Goal: Find contact information: Find contact information

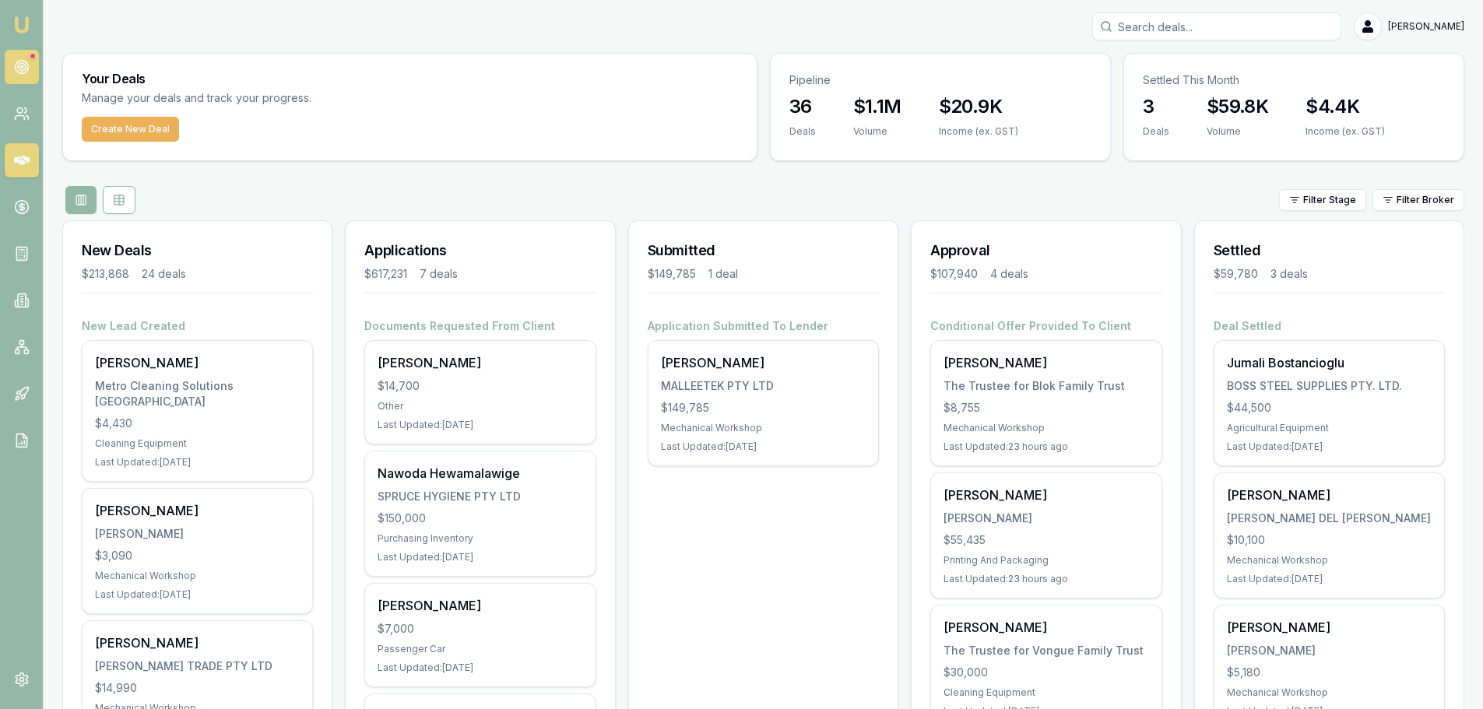
click at [24, 65] on icon at bounding box center [22, 67] width 16 height 16
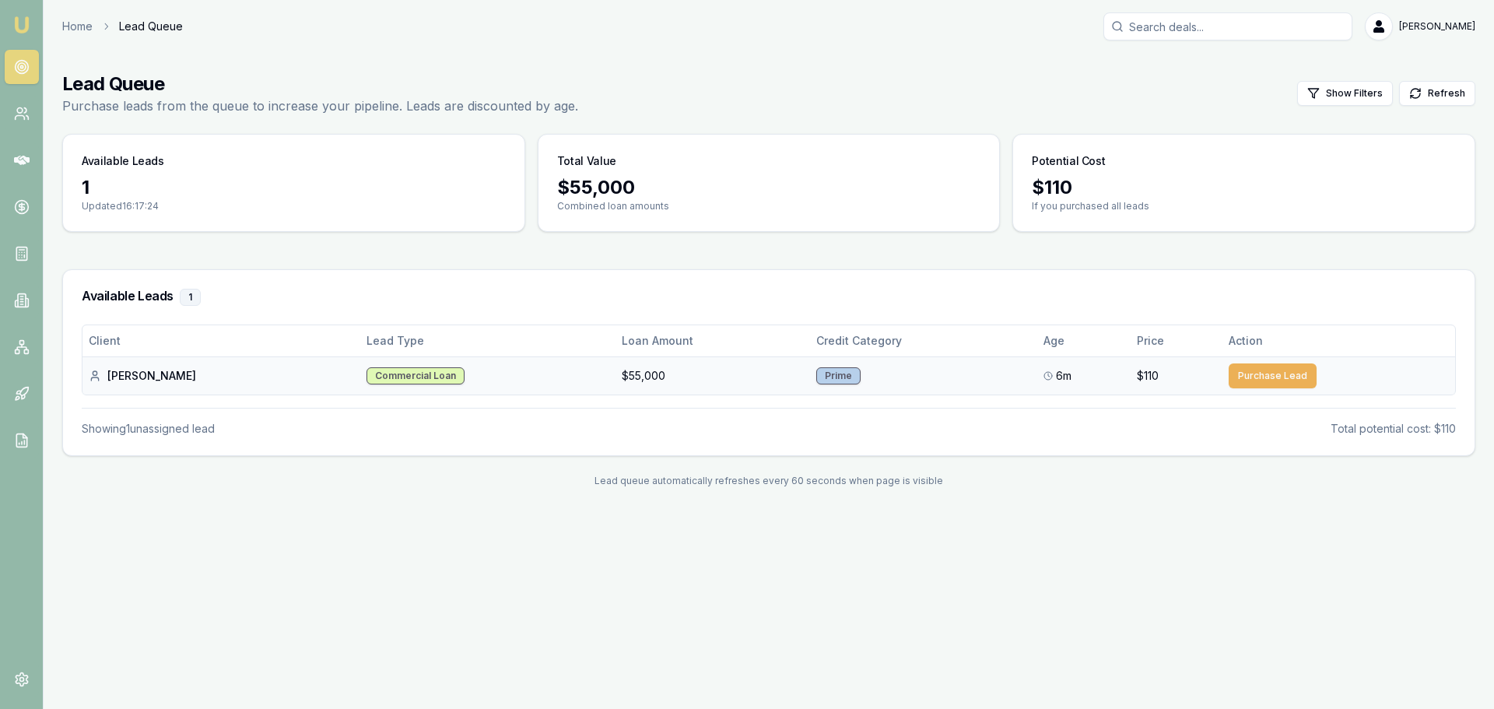
click at [132, 376] on div "[PERSON_NAME]" at bounding box center [221, 376] width 265 height 16
drag, startPoint x: 111, startPoint y: 375, endPoint x: 151, endPoint y: 379, distance: 40.7
click at [151, 379] on div "[PERSON_NAME]" at bounding box center [221, 376] width 265 height 16
click at [1256, 378] on button "Purchase Lead" at bounding box center [1273, 375] width 88 height 25
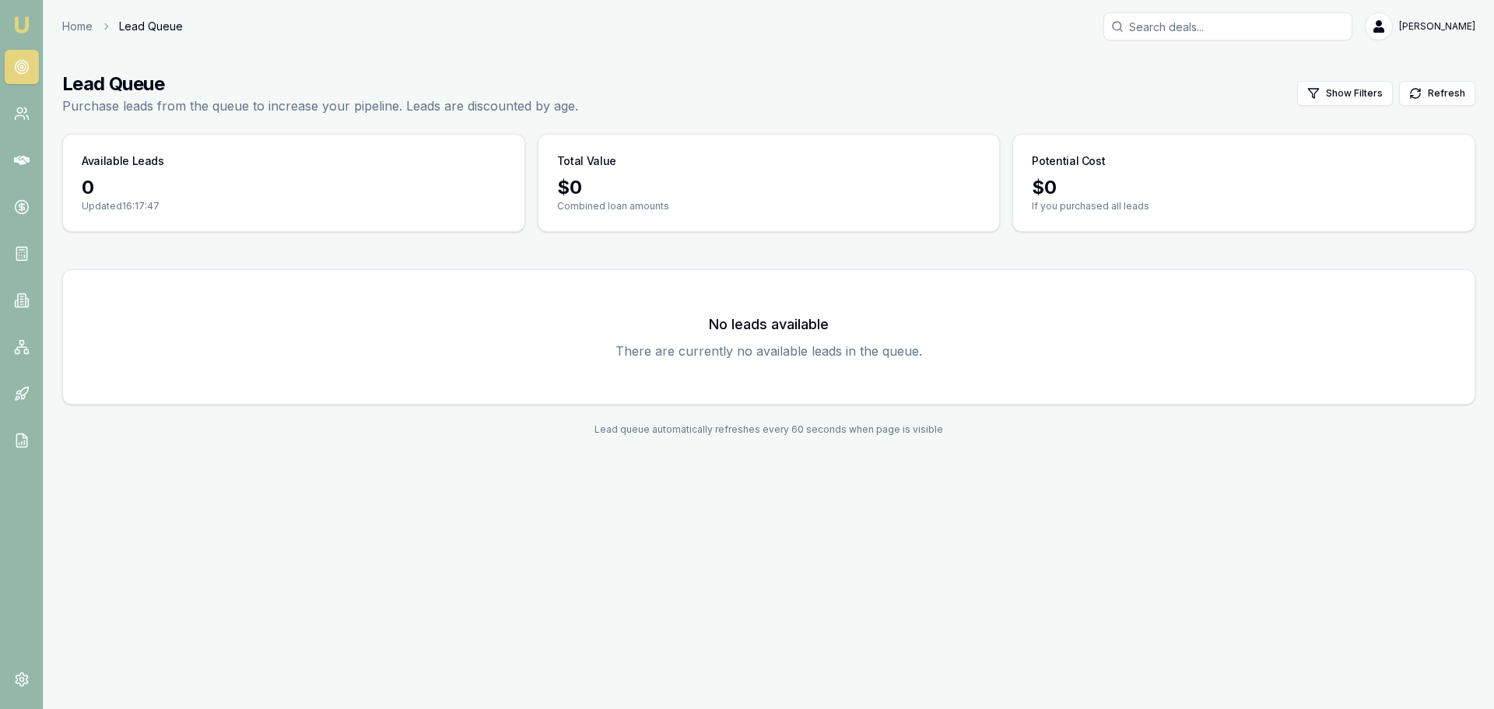
click at [20, 61] on circle at bounding box center [21, 67] width 13 height 13
click at [20, 120] on icon at bounding box center [22, 114] width 16 height 16
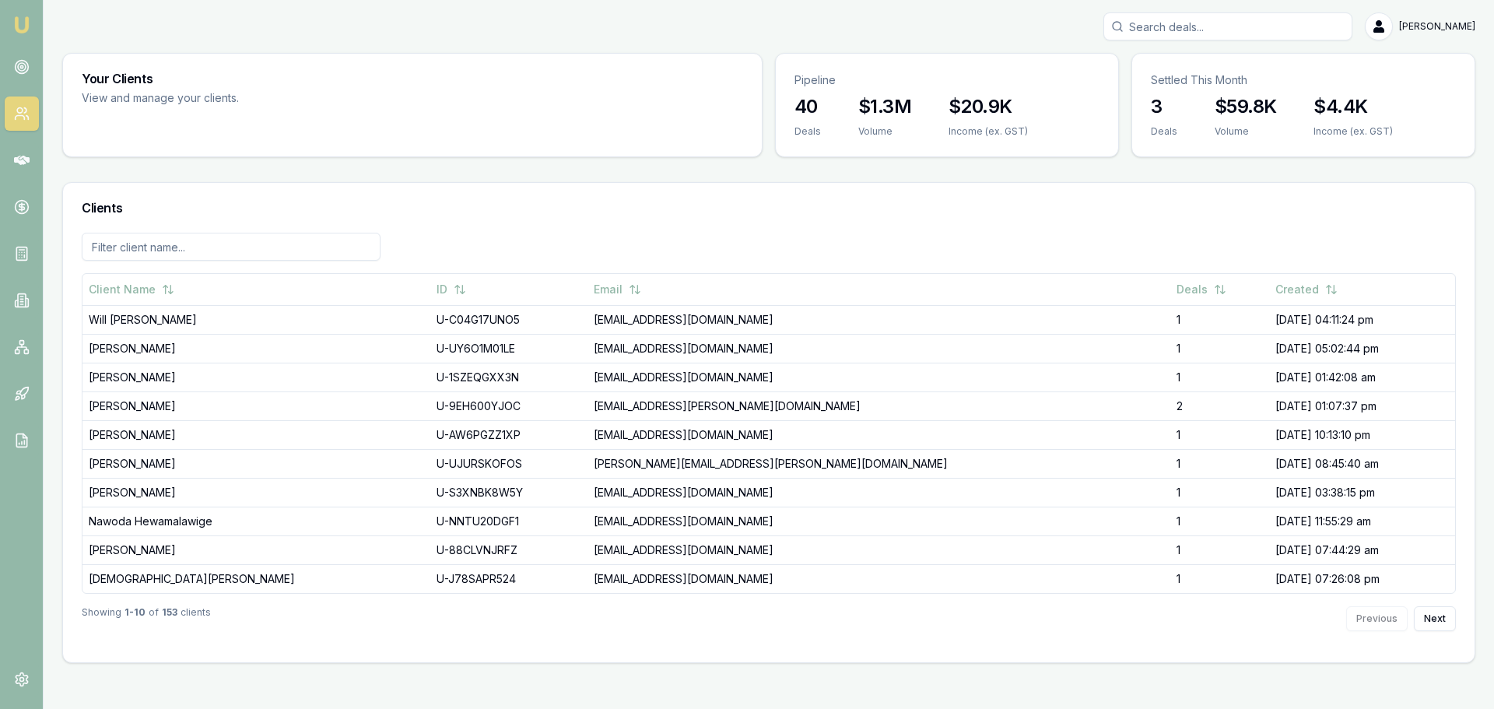
click at [680, 227] on div "Clients" at bounding box center [769, 208] width 1412 height 50
click at [17, 160] on icon at bounding box center [22, 160] width 16 height 9
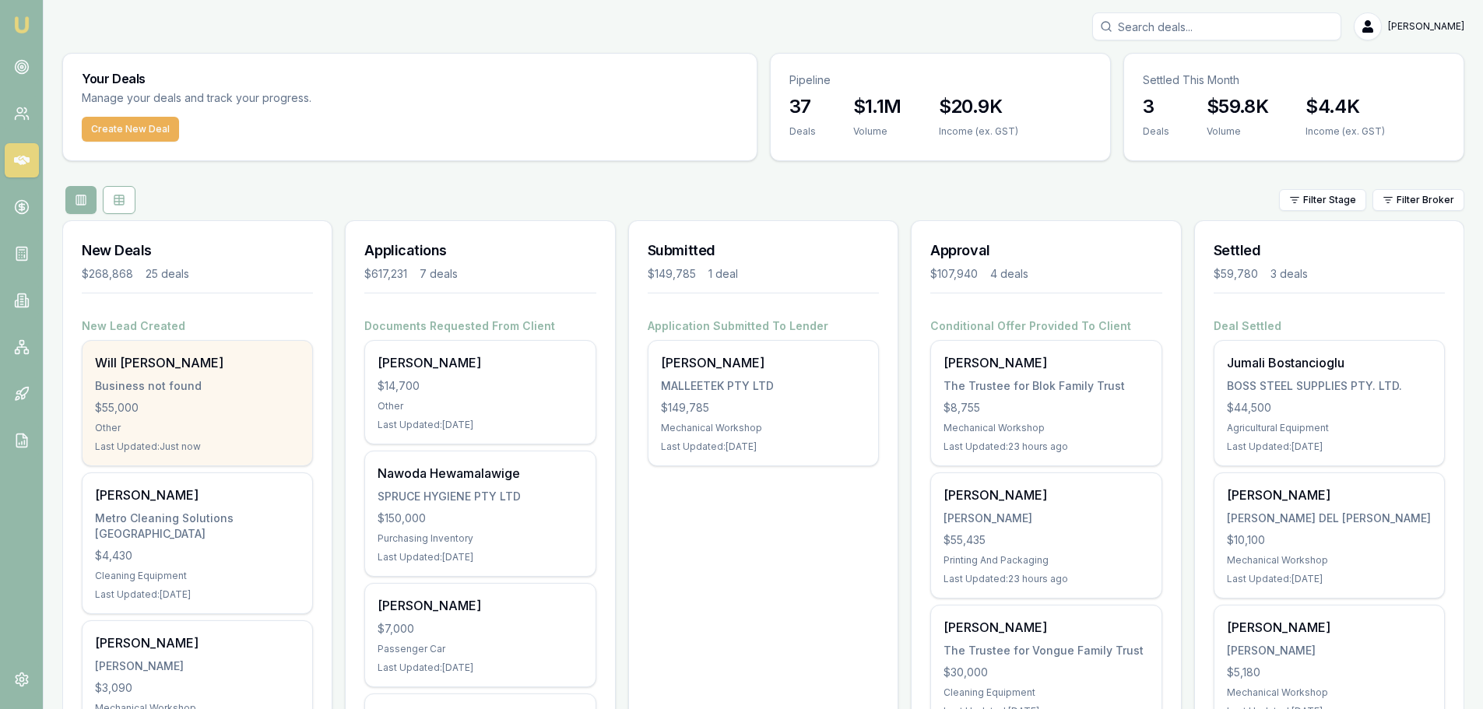
click at [140, 374] on div "Will [PERSON_NAME] Business not found $55,000 Other Last Updated: Just now" at bounding box center [198, 403] width 230 height 125
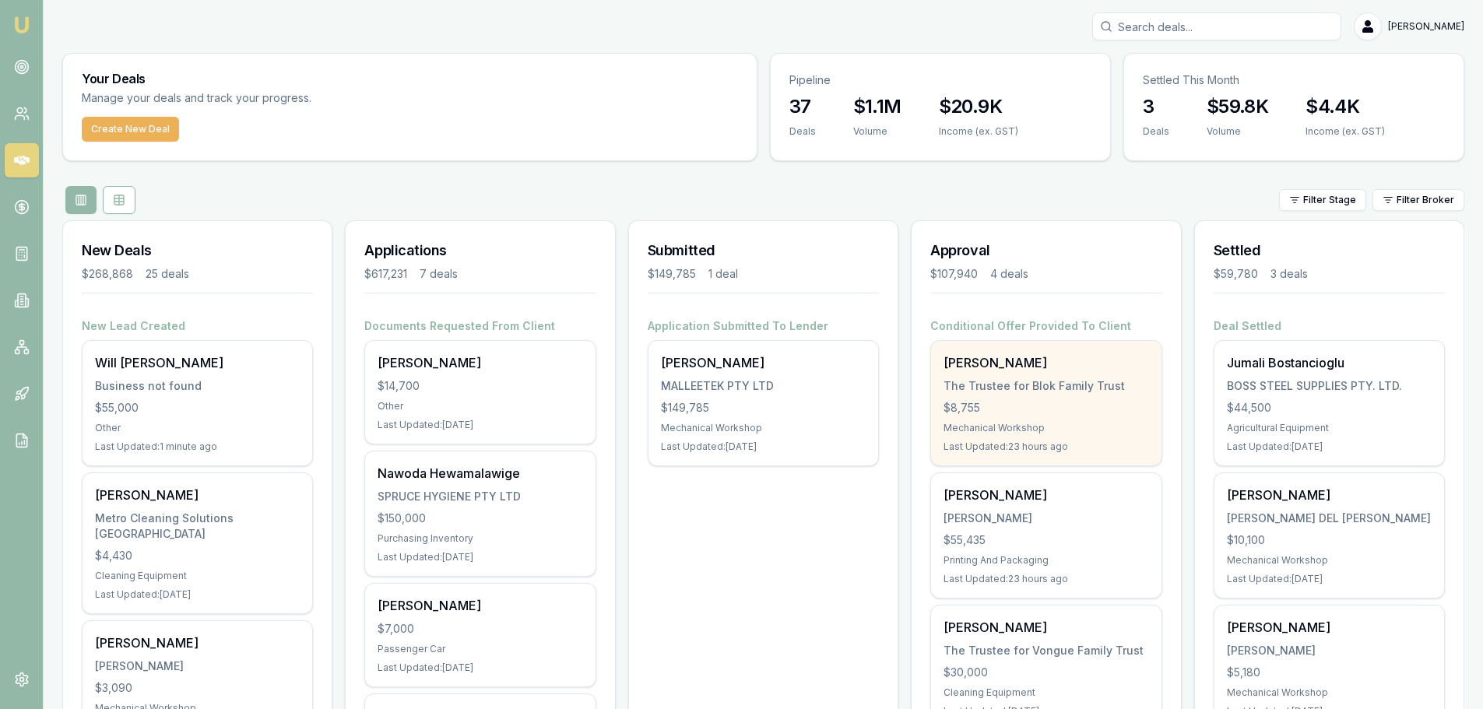
click at [970, 389] on div "The Trustee for Blok Family Trust" at bounding box center [1045, 386] width 205 height 16
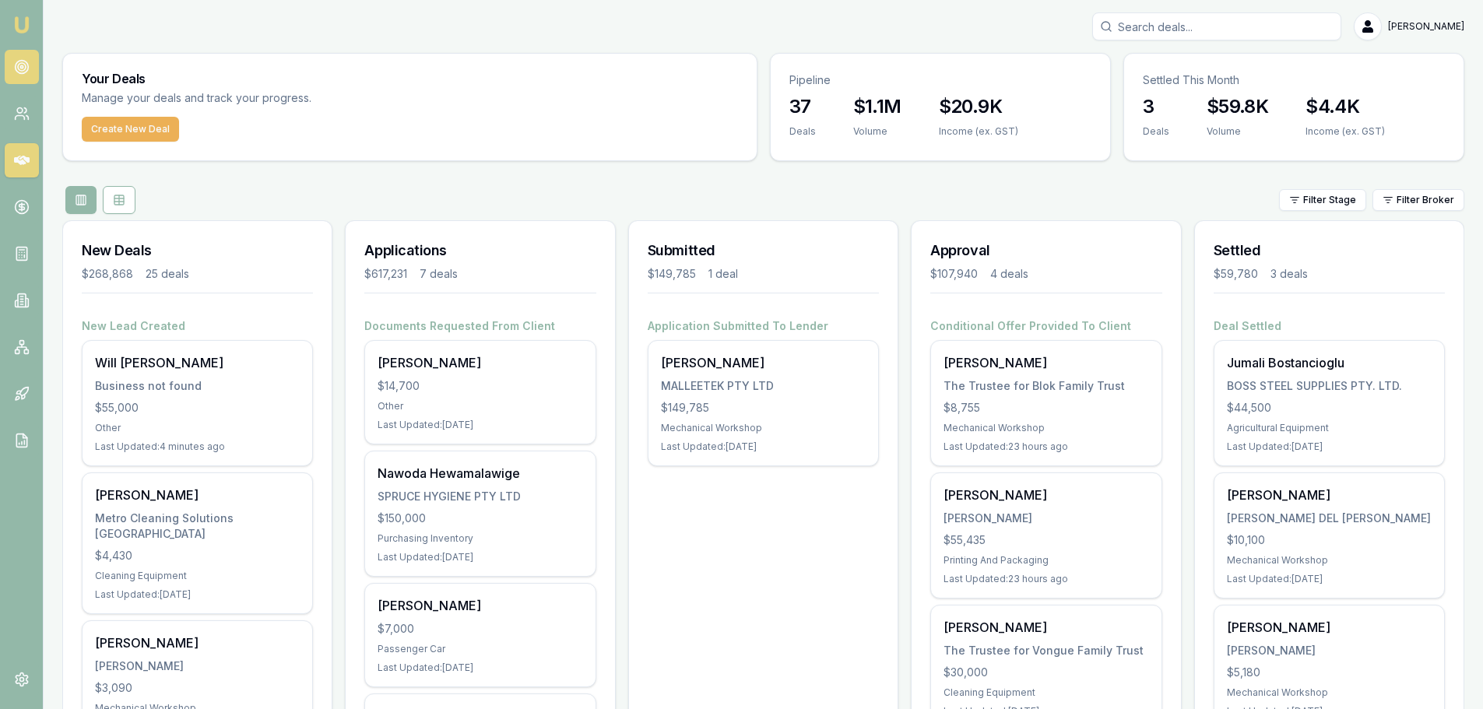
click at [16, 79] on link at bounding box center [22, 67] width 34 height 34
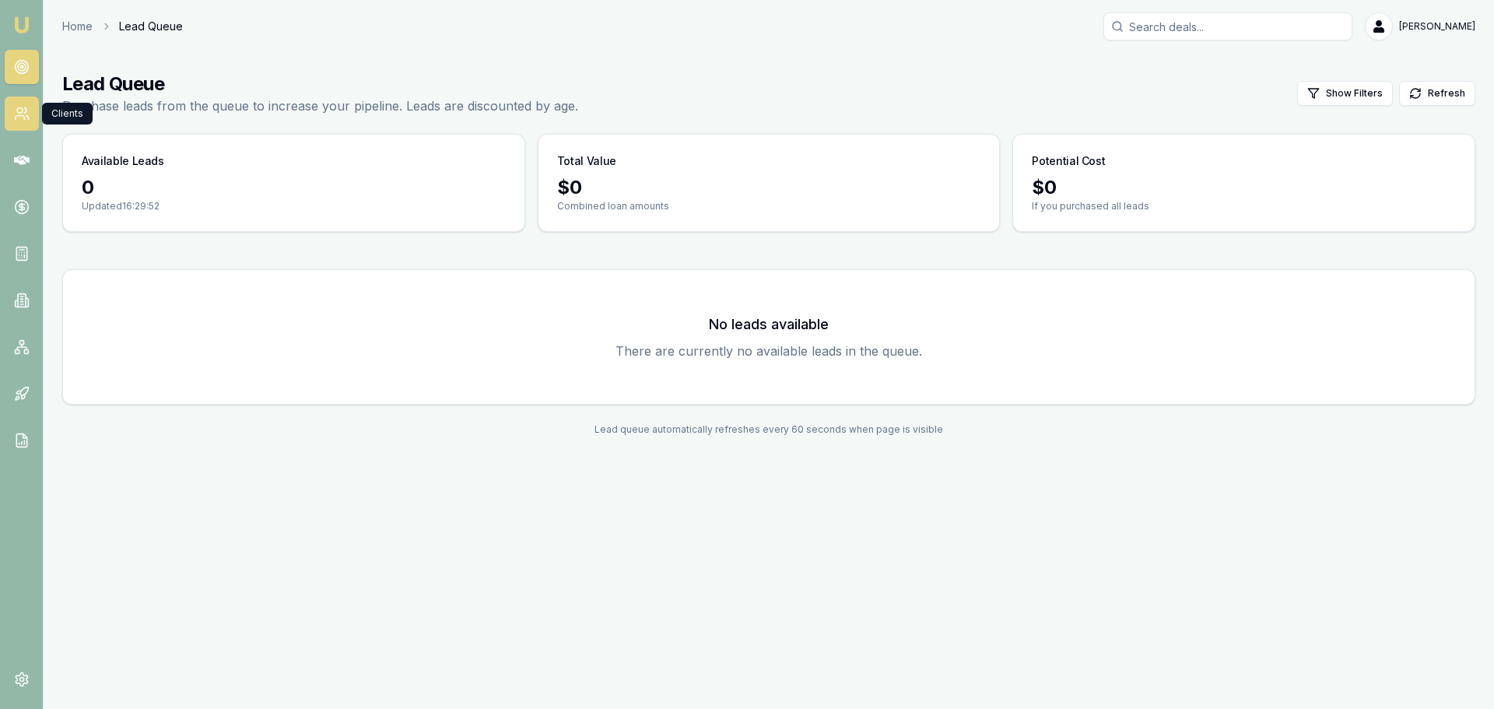
click at [25, 119] on icon at bounding box center [22, 114] width 16 height 16
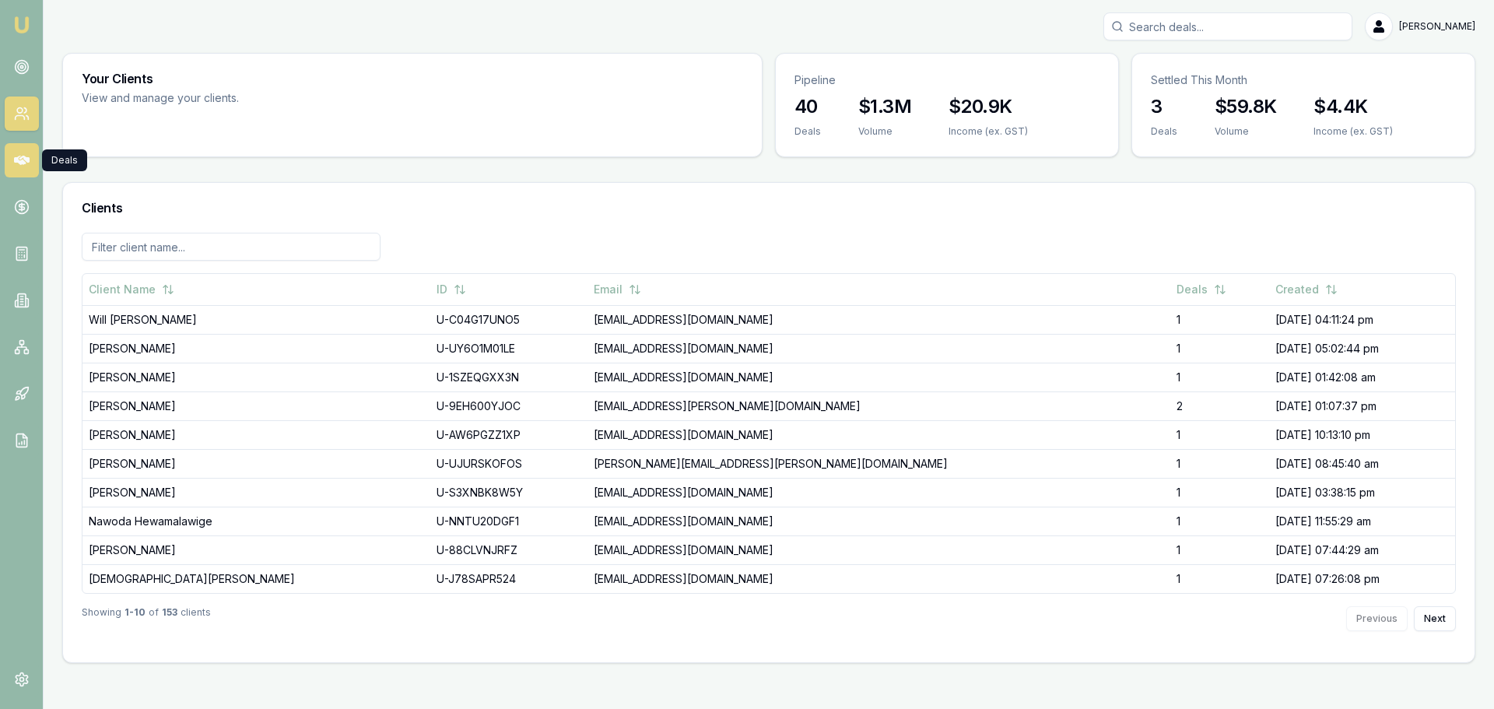
click at [25, 171] on link at bounding box center [22, 160] width 34 height 34
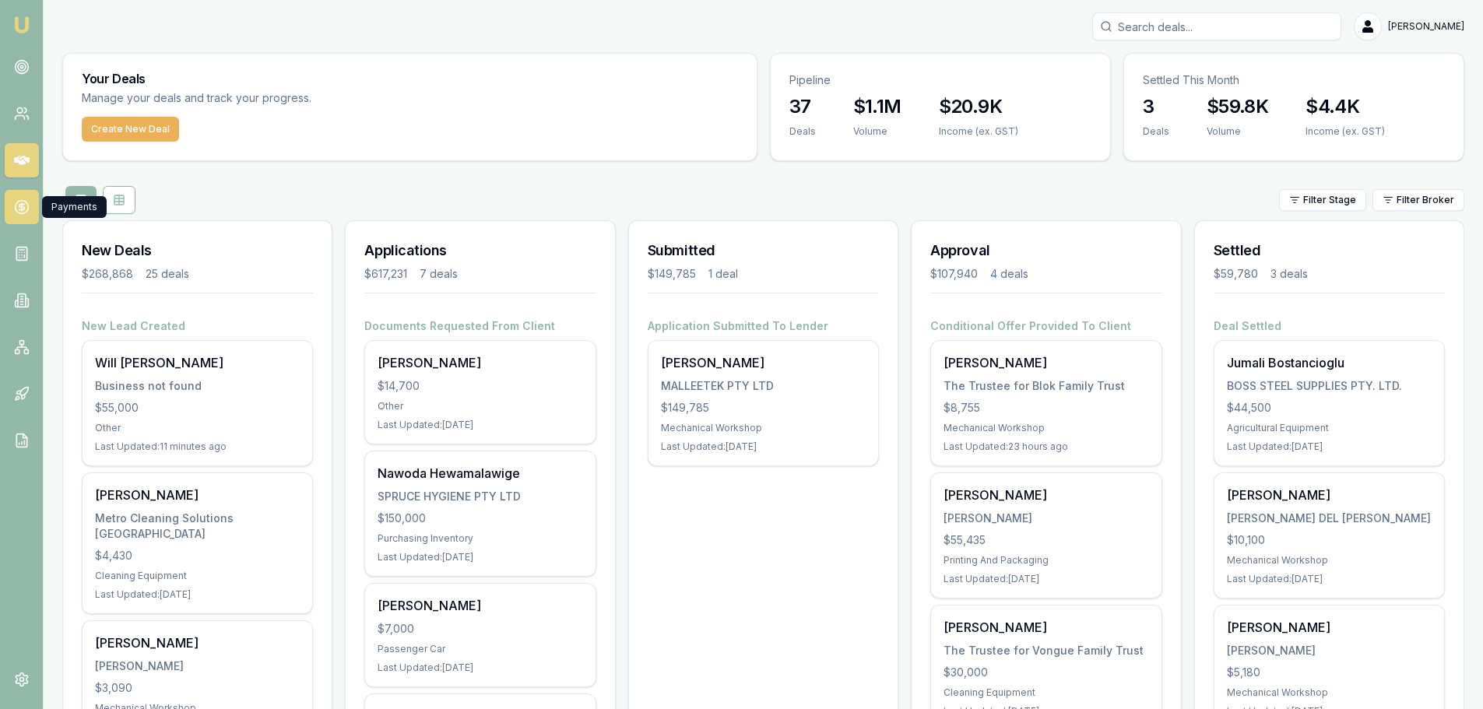
click at [16, 212] on circle at bounding box center [21, 207] width 13 height 13
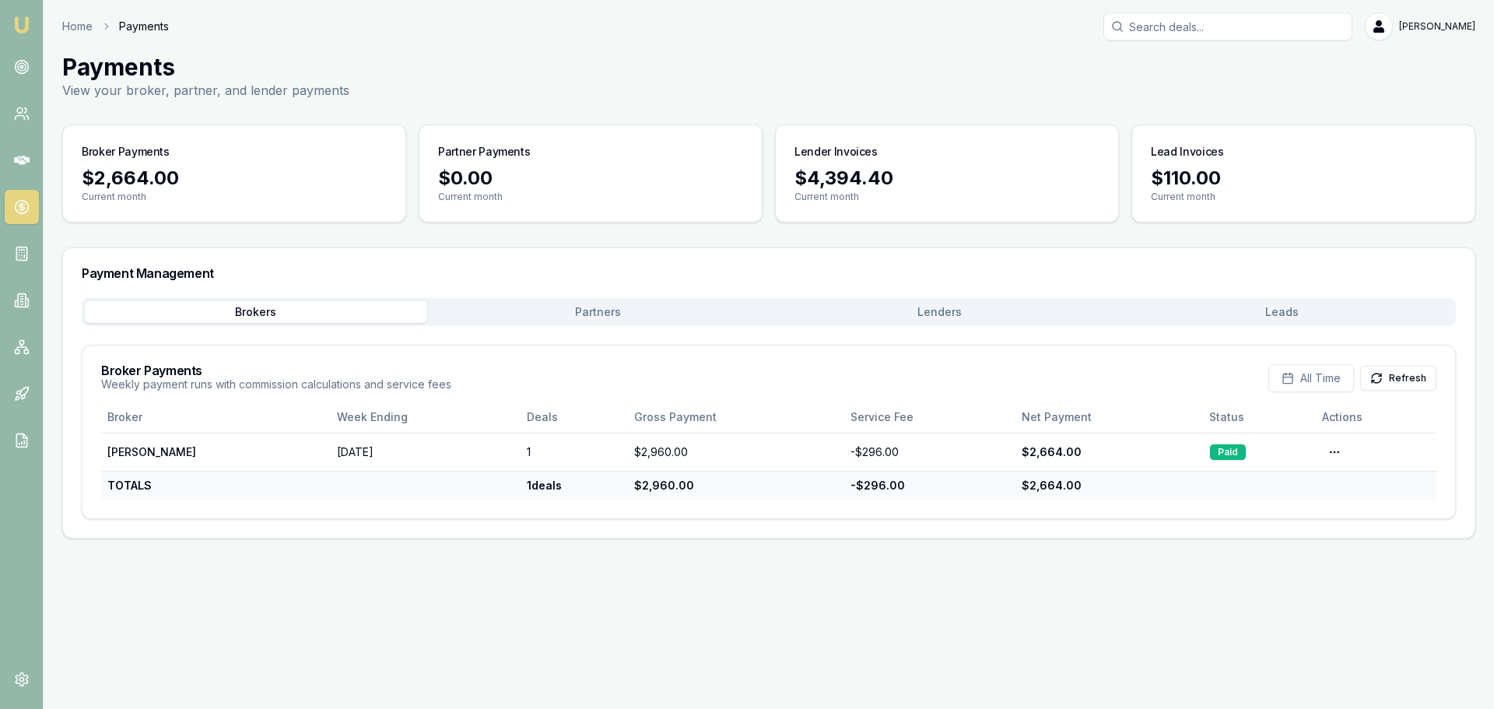
click at [597, 311] on button "Partners" at bounding box center [598, 312] width 342 height 22
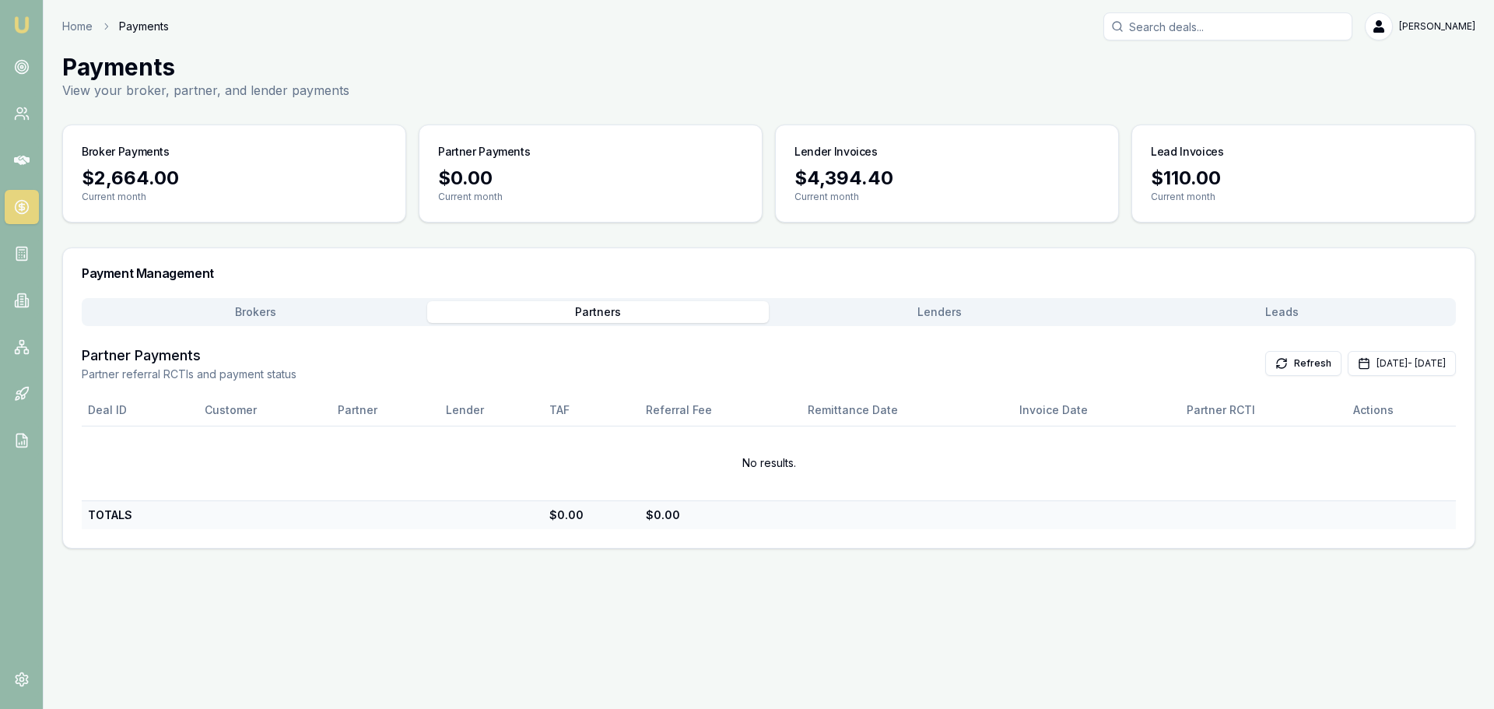
click at [927, 311] on button "Lenders" at bounding box center [940, 312] width 342 height 22
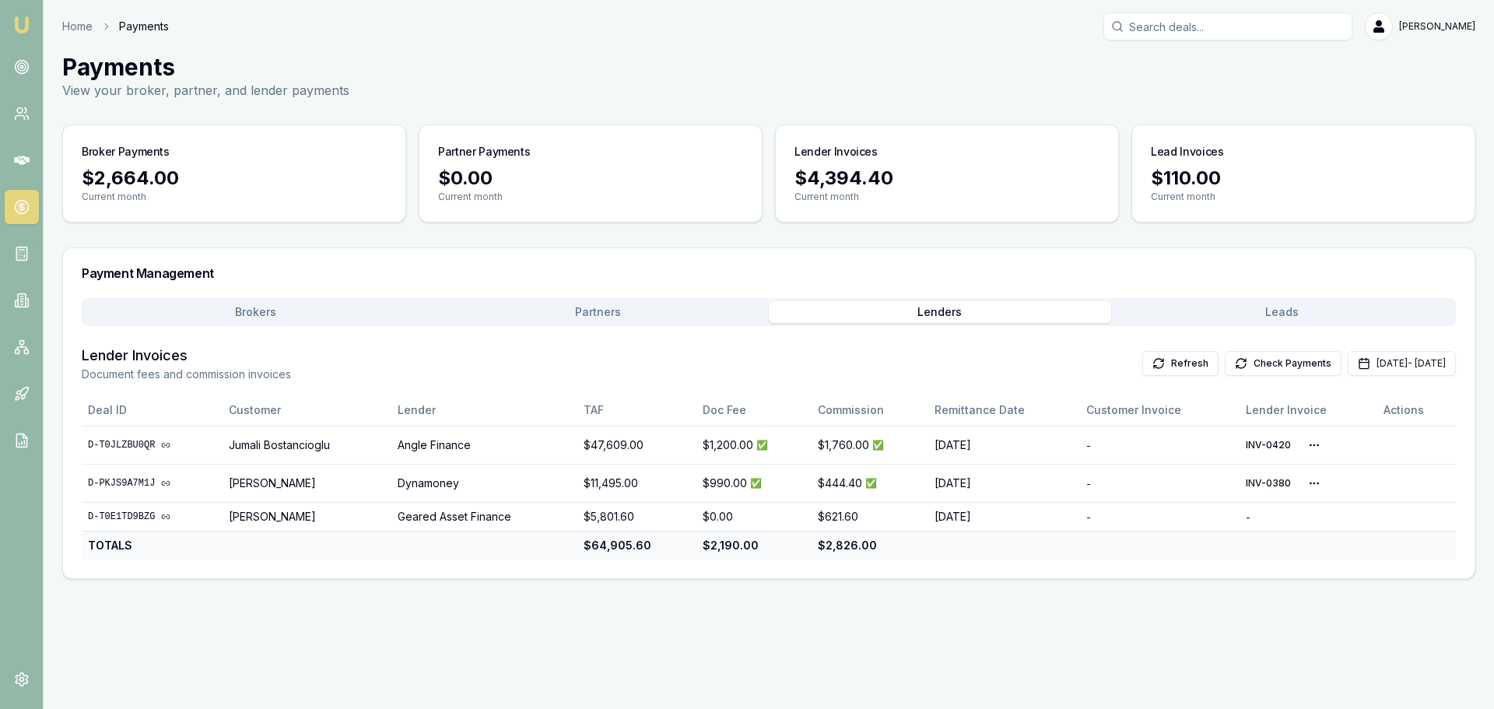
click at [1298, 311] on button "Leads" at bounding box center [1282, 312] width 342 height 22
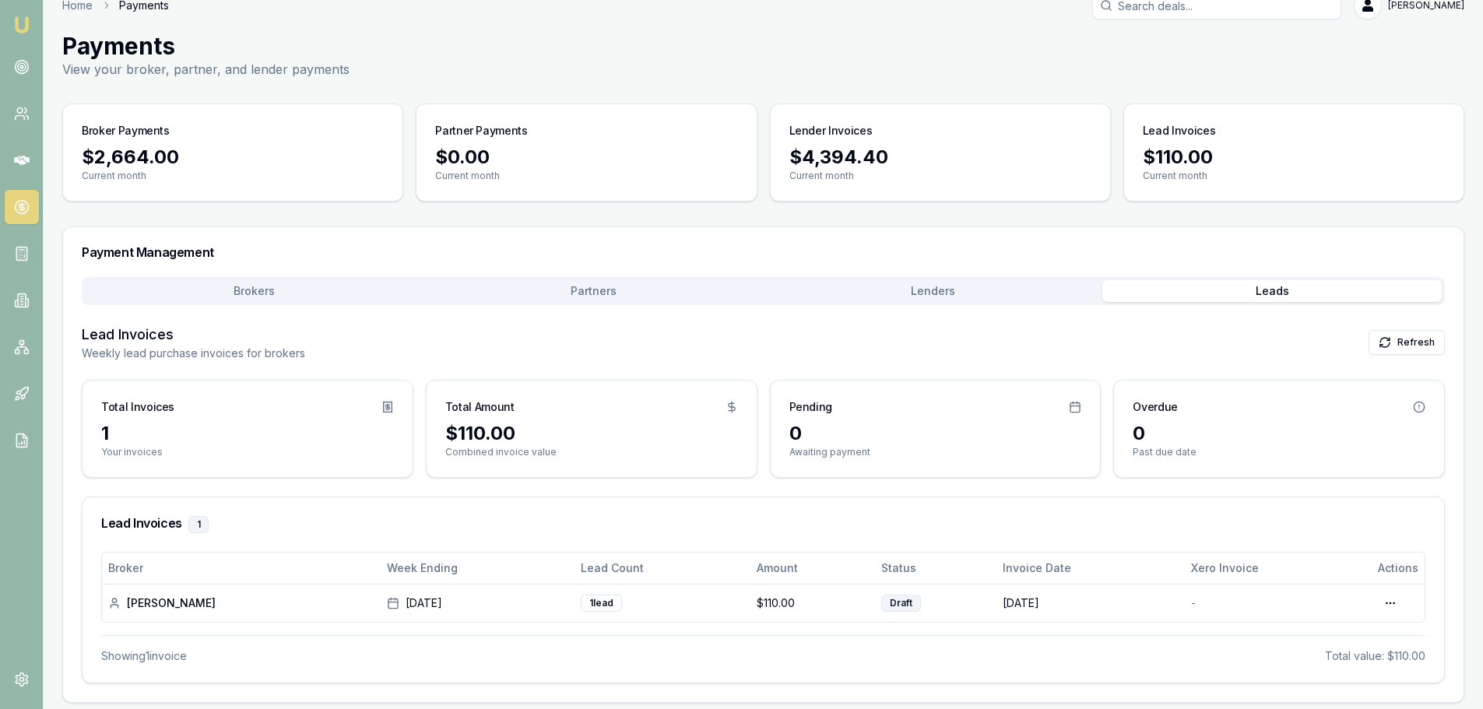
scroll to position [27, 0]
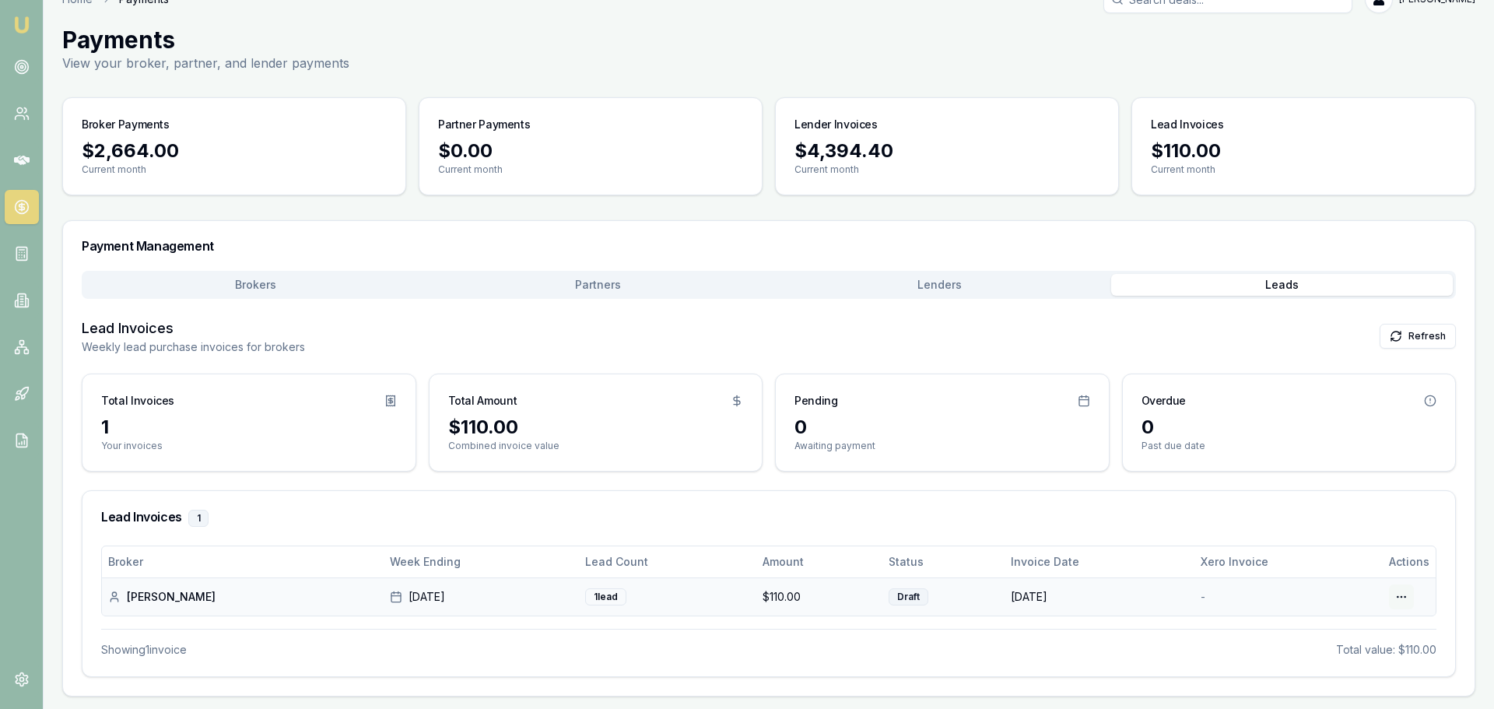
click at [1394, 599] on html "Emu Broker Home Payments [PERSON_NAME] Toggle Menu Payments View your broker, p…" at bounding box center [747, 327] width 1494 height 709
click at [1438, 496] on html "Emu Broker Home Payments [PERSON_NAME] Toggle Menu Payments View your broker, p…" at bounding box center [747, 327] width 1494 height 709
click at [239, 286] on div "Payment Management Brokers Partners [PERSON_NAME] Leads Lead Invoices Weekly le…" at bounding box center [763, 458] width 1402 height 476
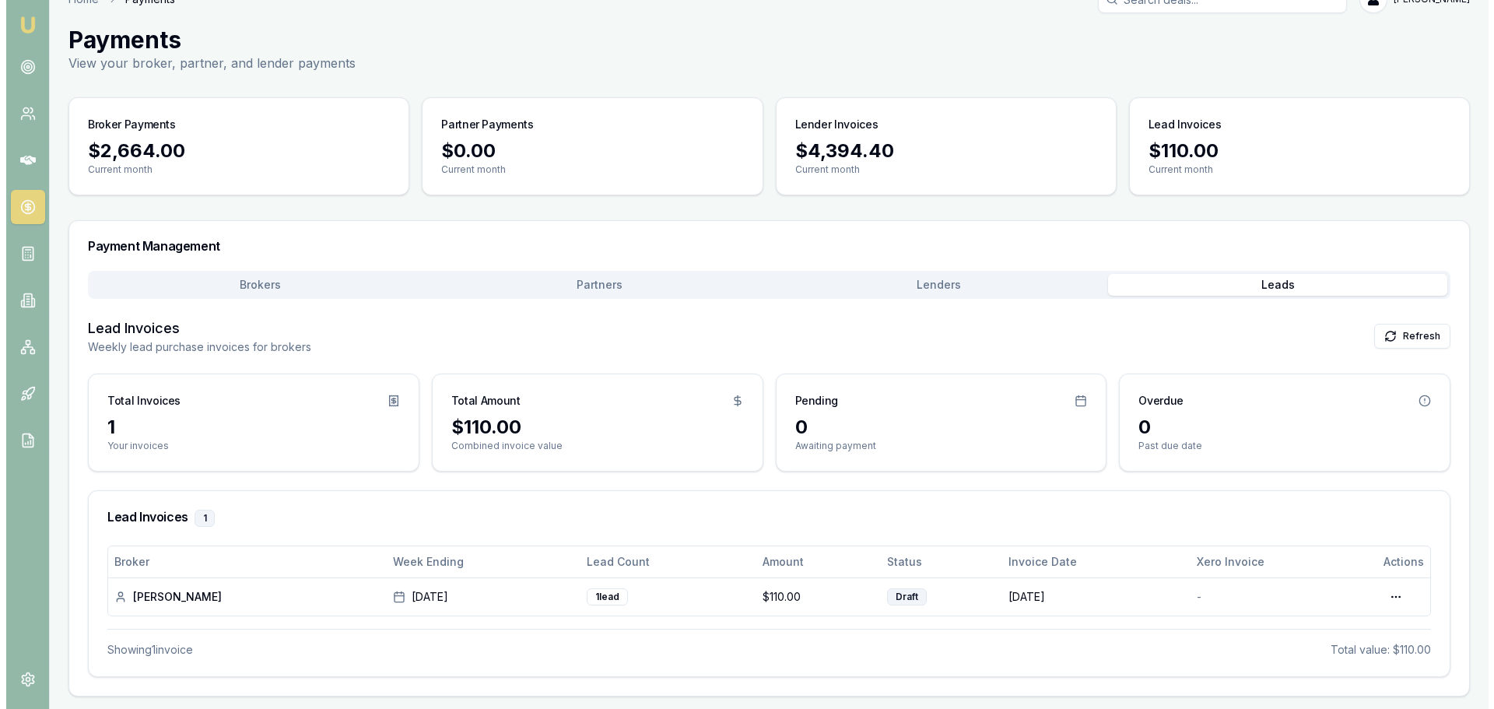
scroll to position [0, 0]
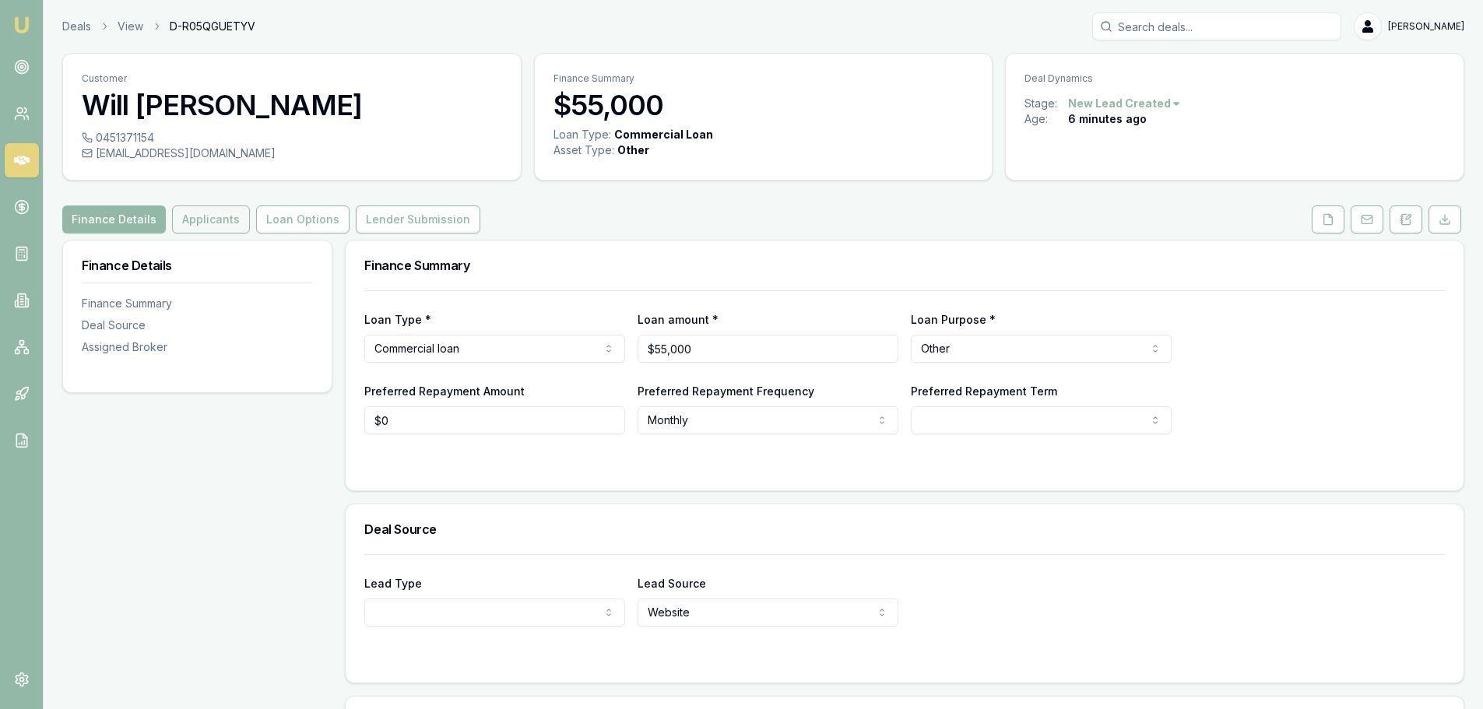
click at [198, 227] on button "Applicants" at bounding box center [211, 219] width 78 height 28
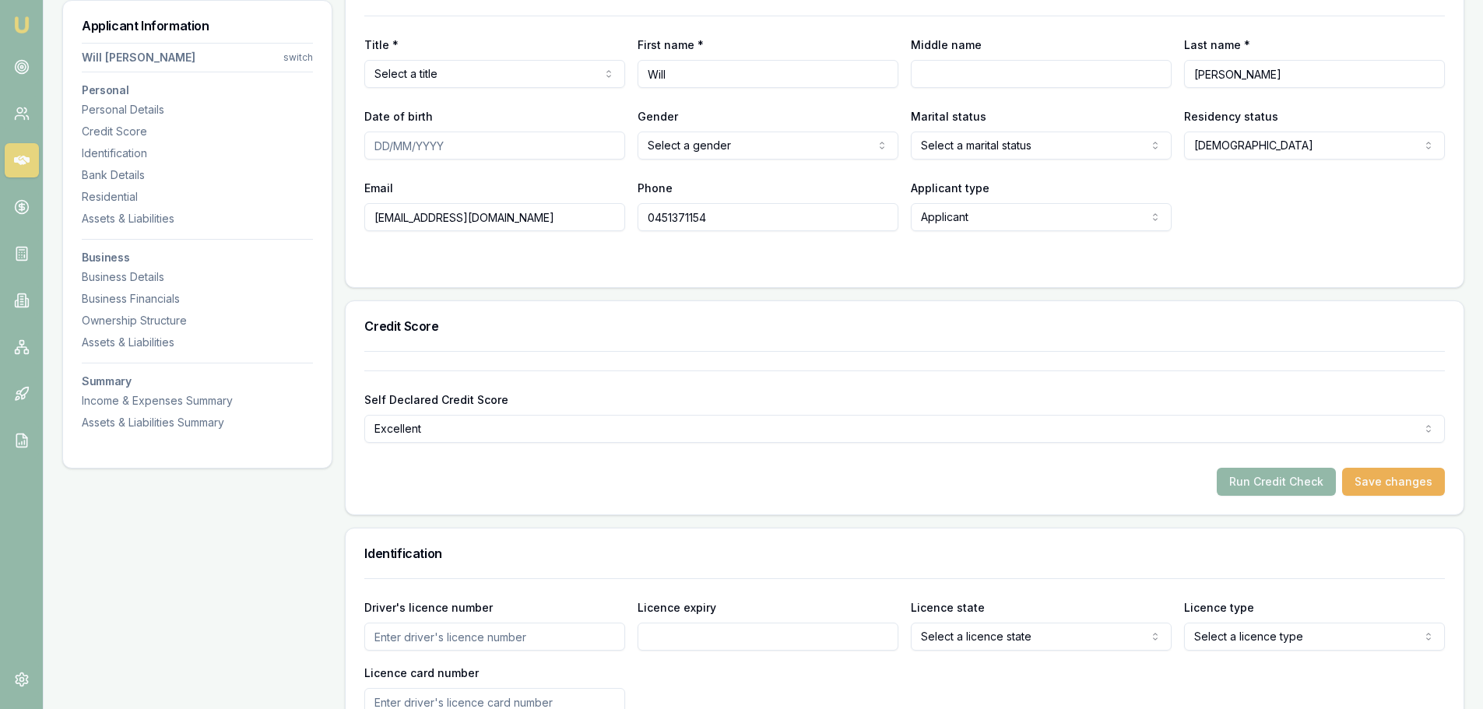
scroll to position [197, 0]
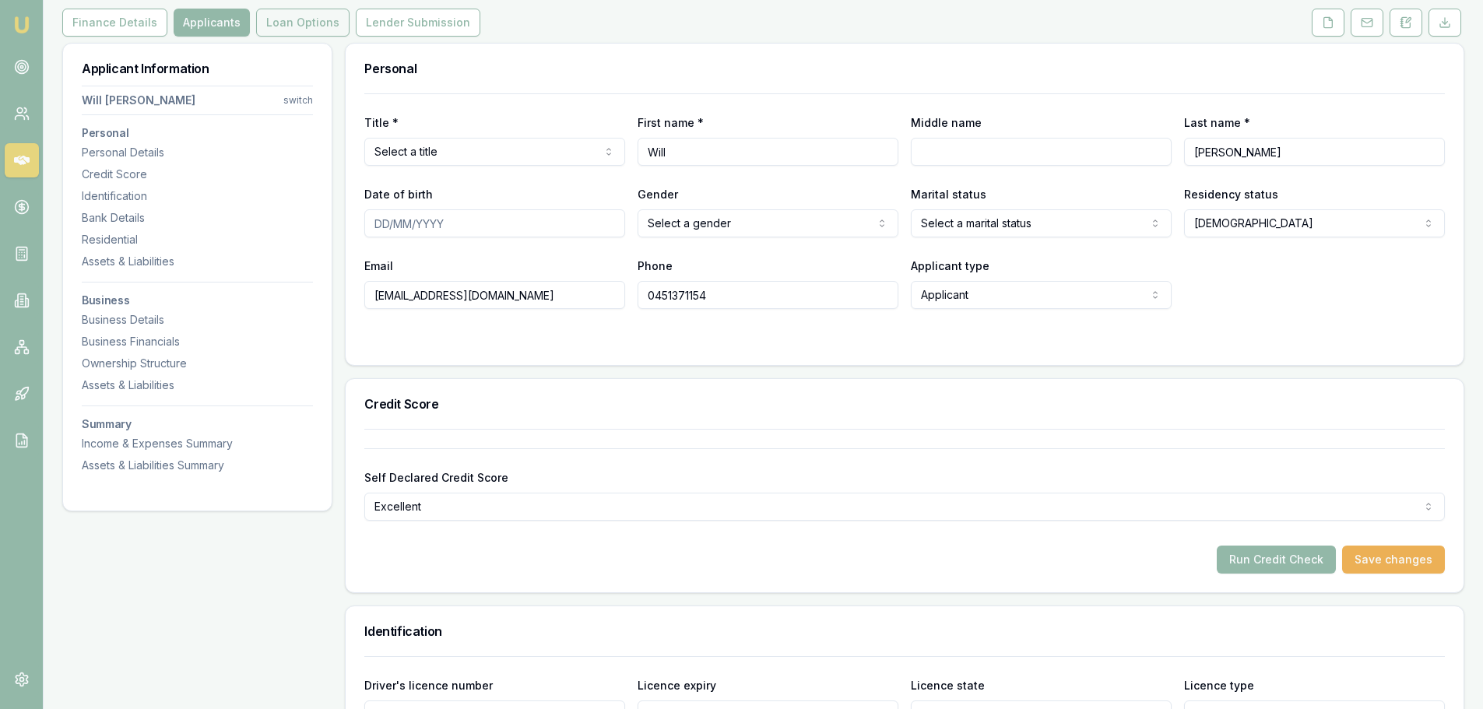
click at [311, 25] on button "Loan Options" at bounding box center [302, 23] width 93 height 28
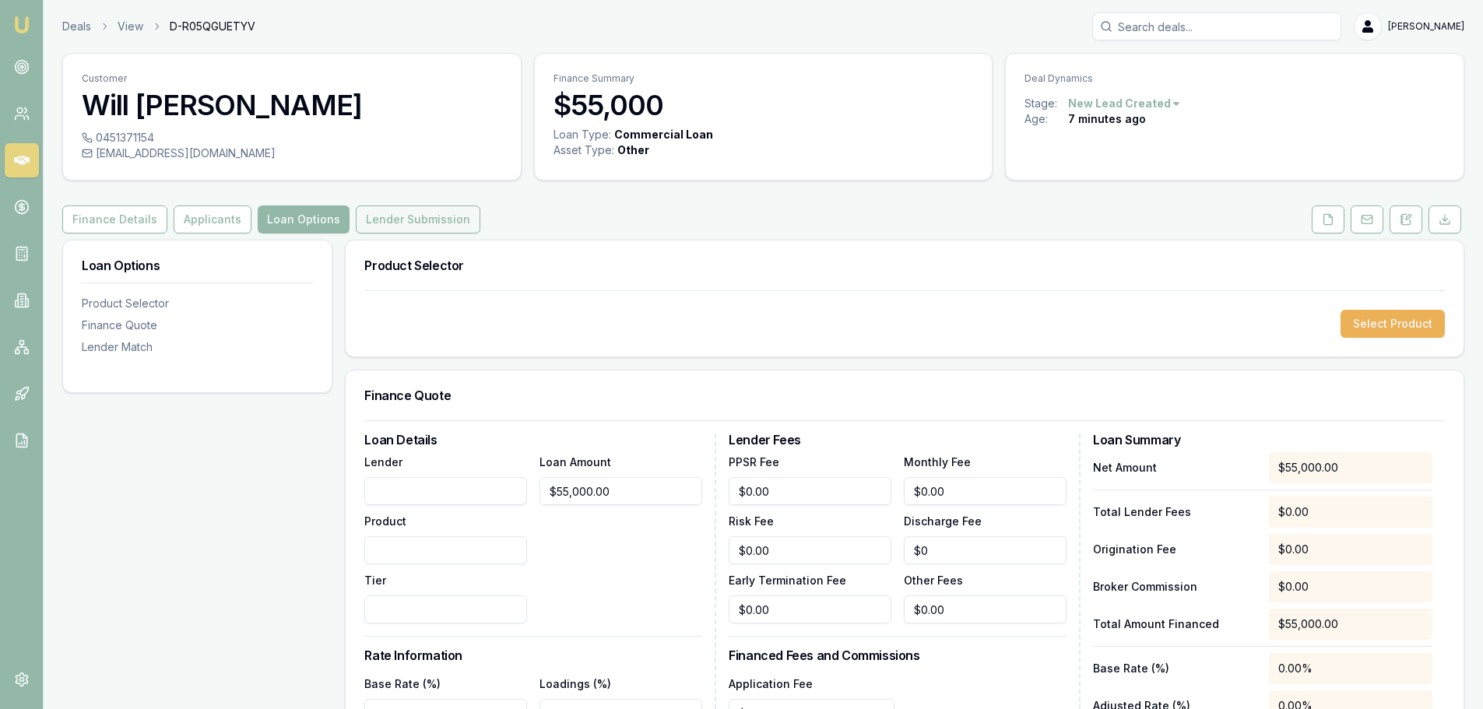
click at [386, 214] on button "Lender Submission" at bounding box center [418, 219] width 125 height 28
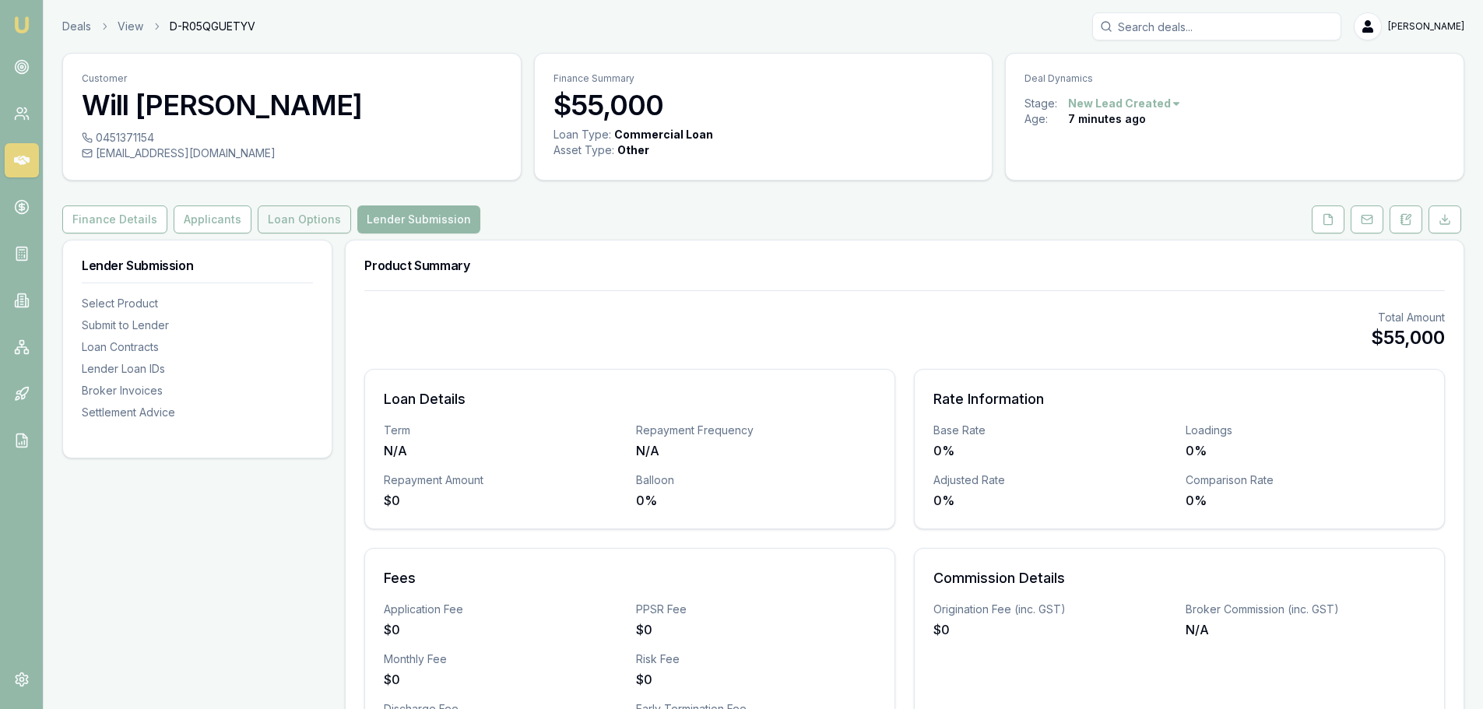
click at [292, 222] on button "Loan Options" at bounding box center [304, 219] width 93 height 28
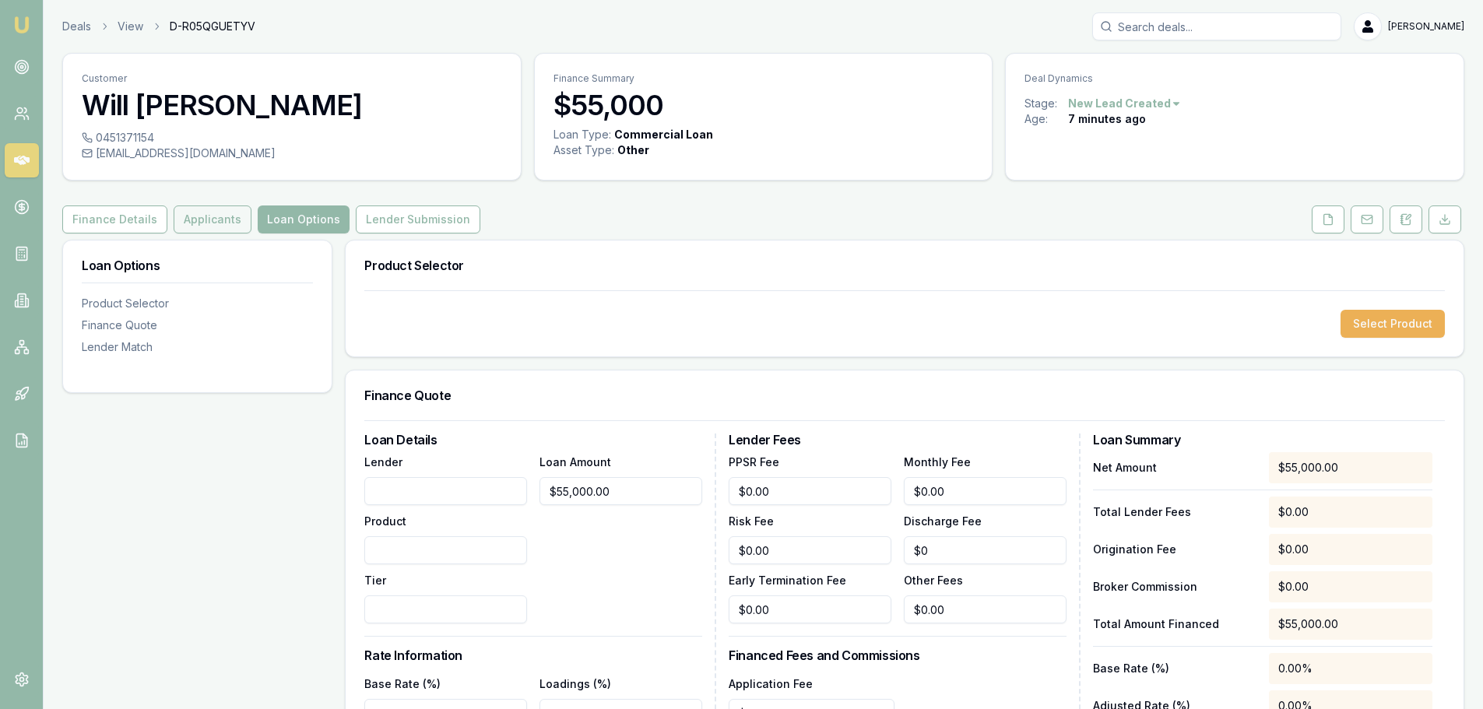
click at [205, 220] on button "Applicants" at bounding box center [213, 219] width 78 height 28
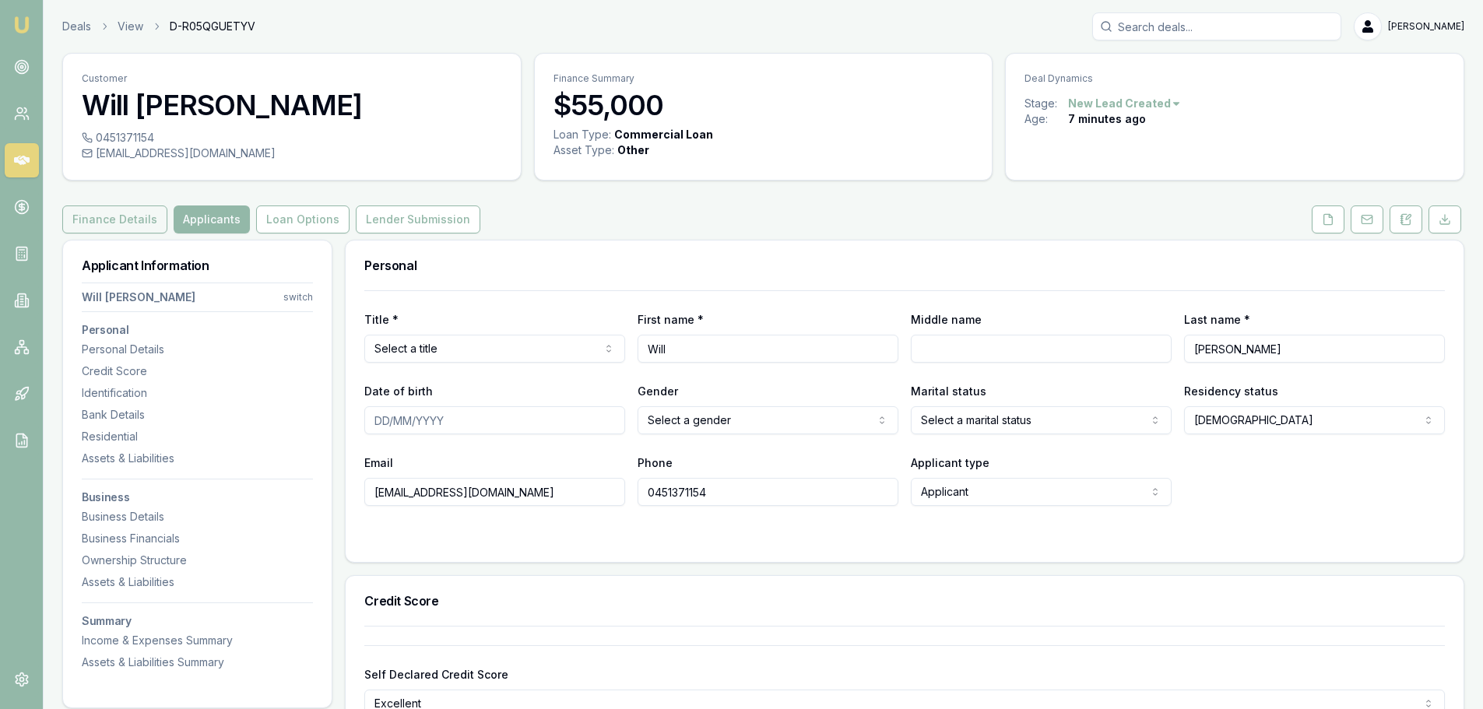
click at [111, 219] on button "Finance Details" at bounding box center [114, 219] width 105 height 28
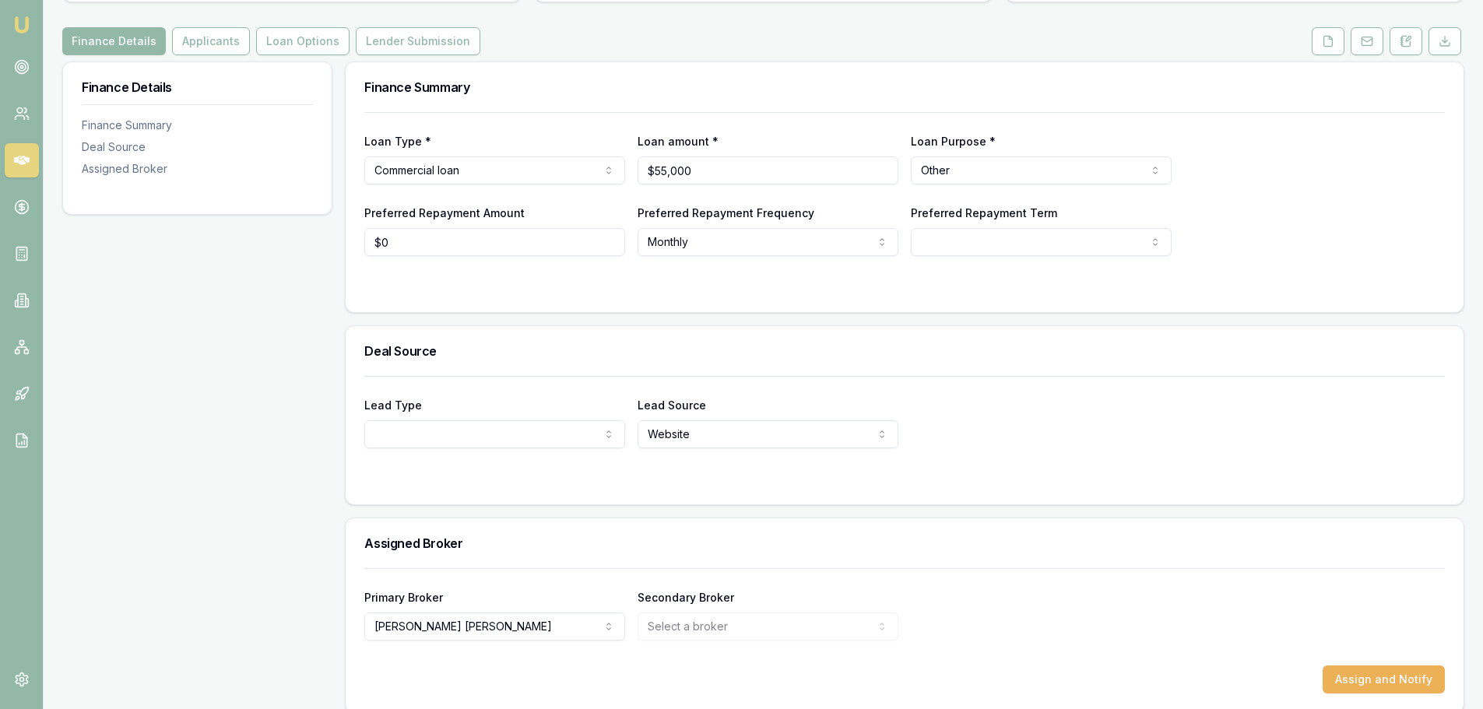
scroll to position [195, 0]
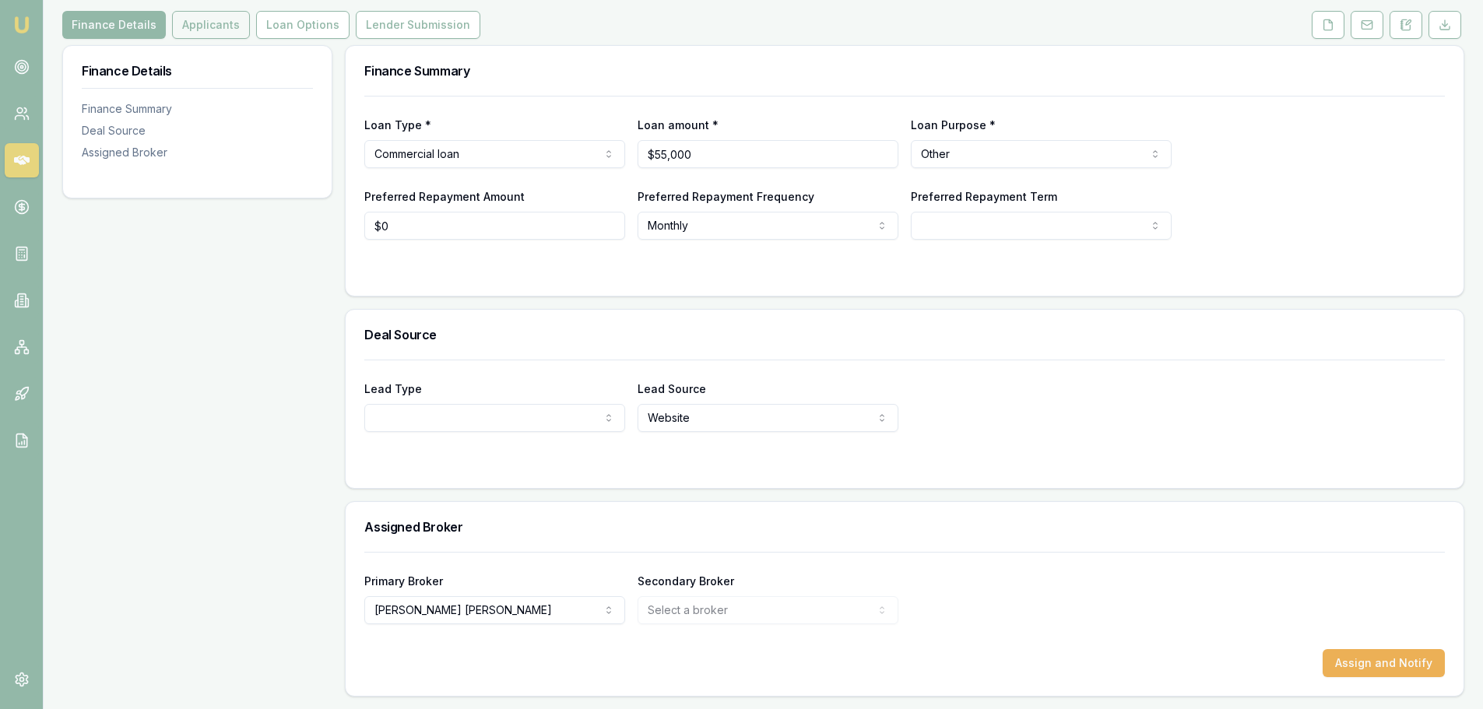
click at [209, 22] on button "Applicants" at bounding box center [211, 25] width 78 height 28
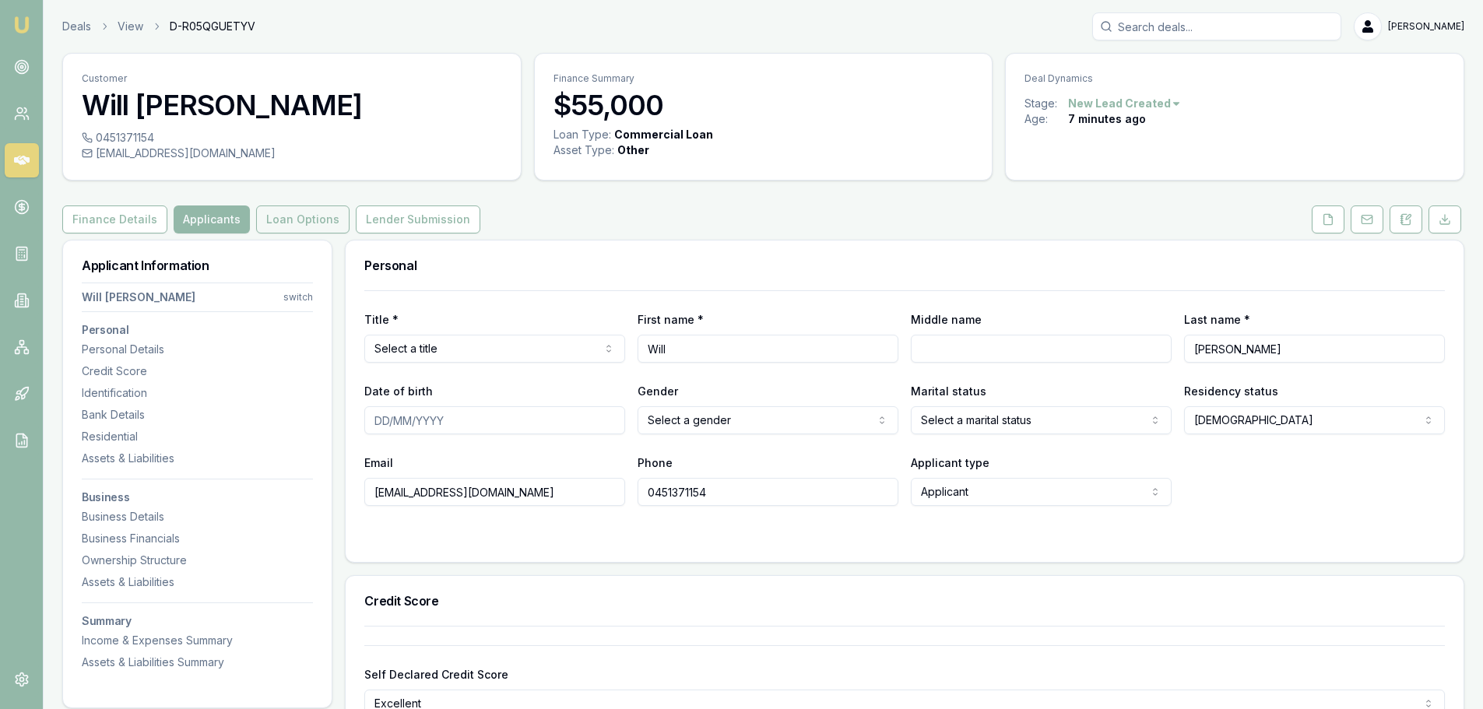
click at [303, 225] on button "Loan Options" at bounding box center [302, 219] width 93 height 28
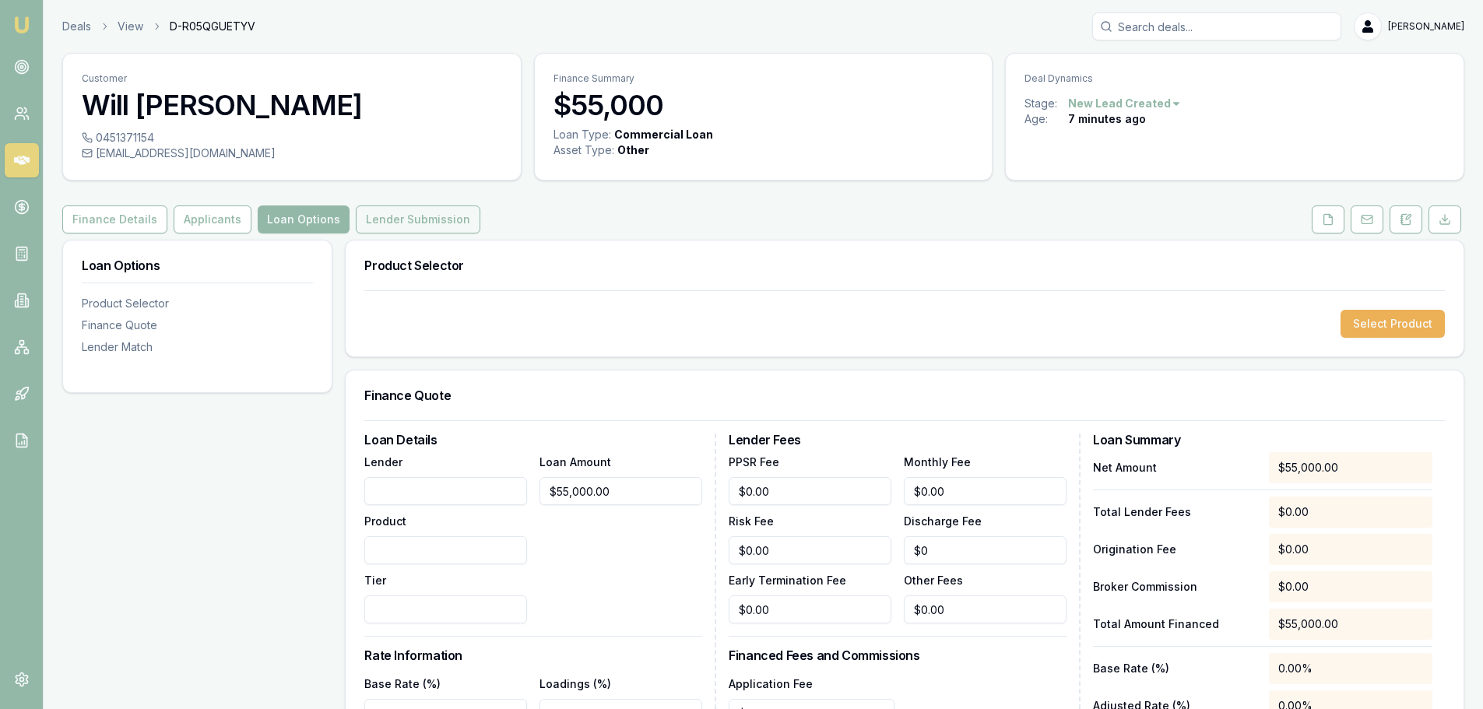
click at [381, 223] on button "Lender Submission" at bounding box center [418, 219] width 125 height 28
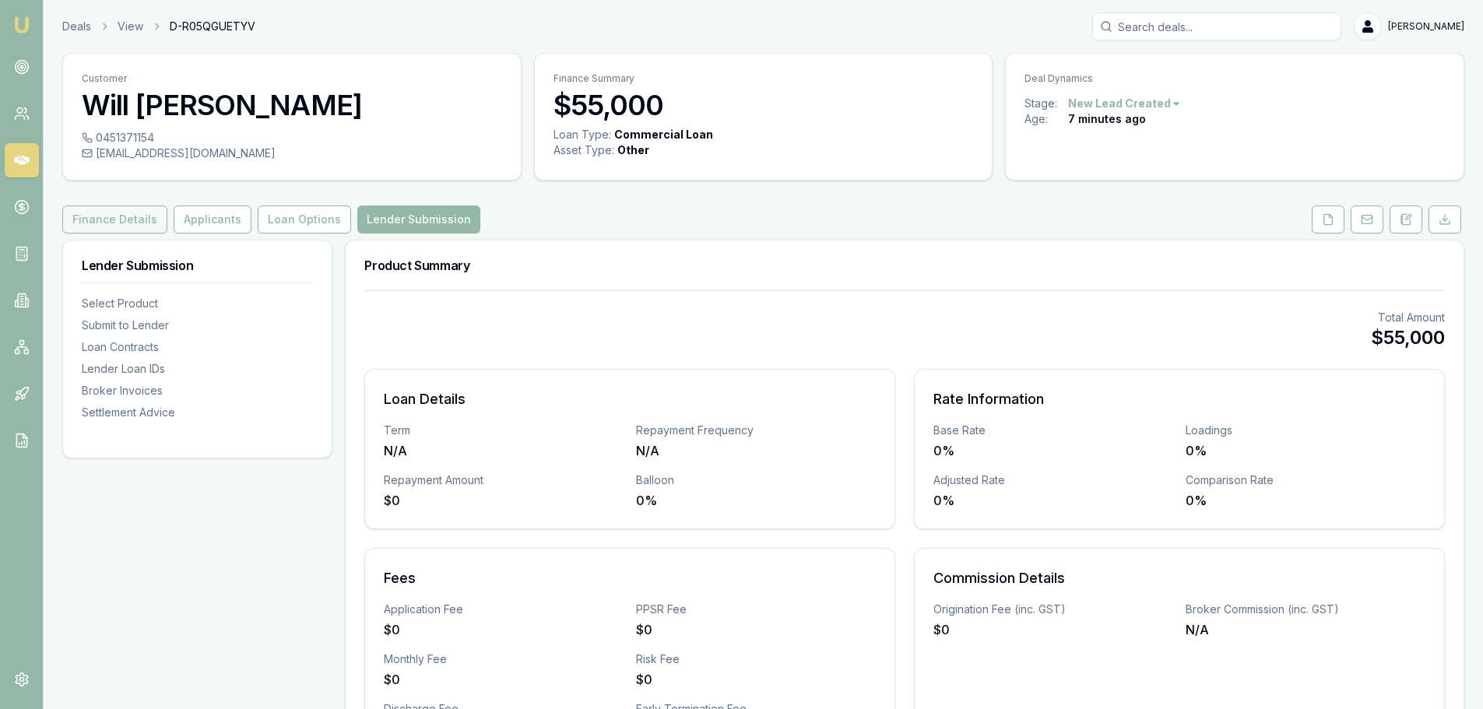
click at [114, 214] on button "Finance Details" at bounding box center [114, 219] width 105 height 28
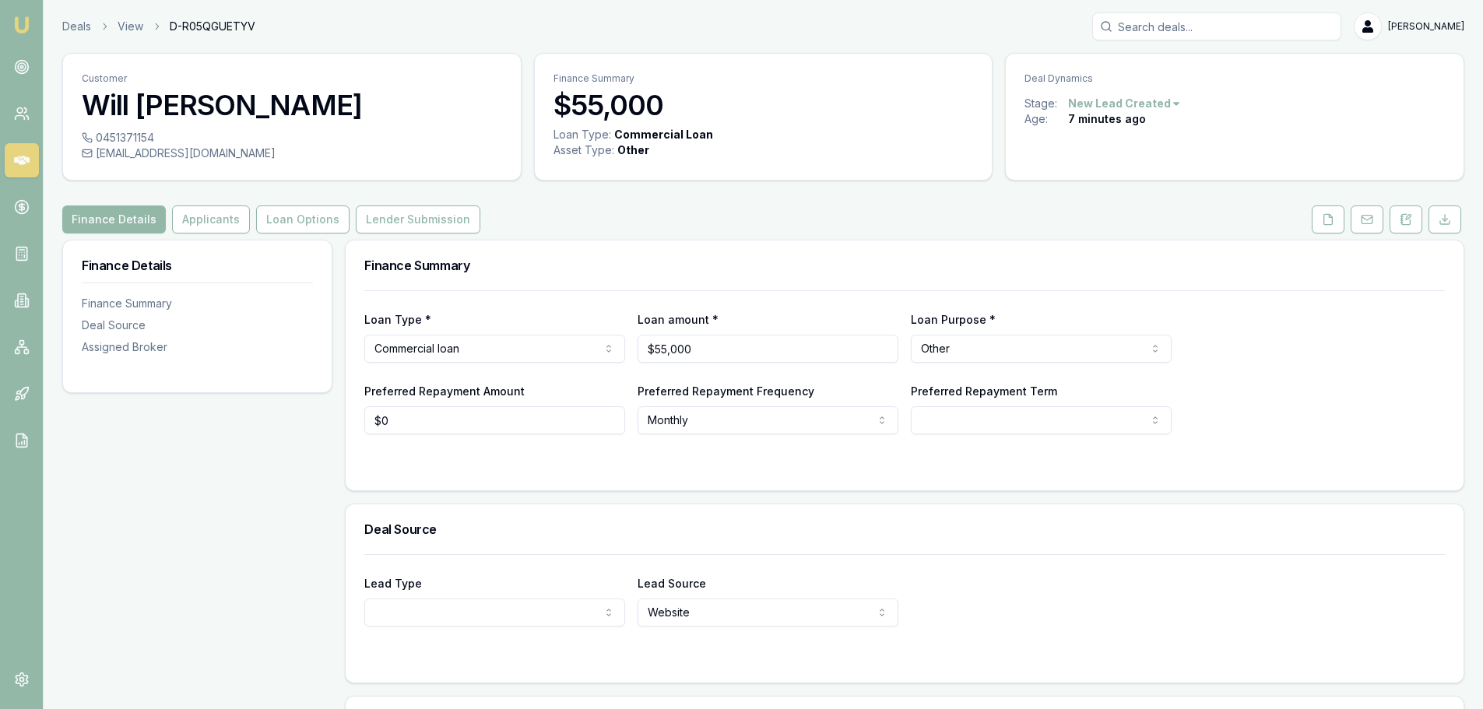
click at [548, 216] on div "Finance Details Applicants Loan Options Lender Submission" at bounding box center [763, 219] width 1402 height 28
drag, startPoint x: 78, startPoint y: 107, endPoint x: 238, endPoint y: 114, distance: 160.5
click at [238, 114] on div "Customer Will Hooke" at bounding box center [292, 92] width 458 height 76
copy h3 "Will [PERSON_NAME]"
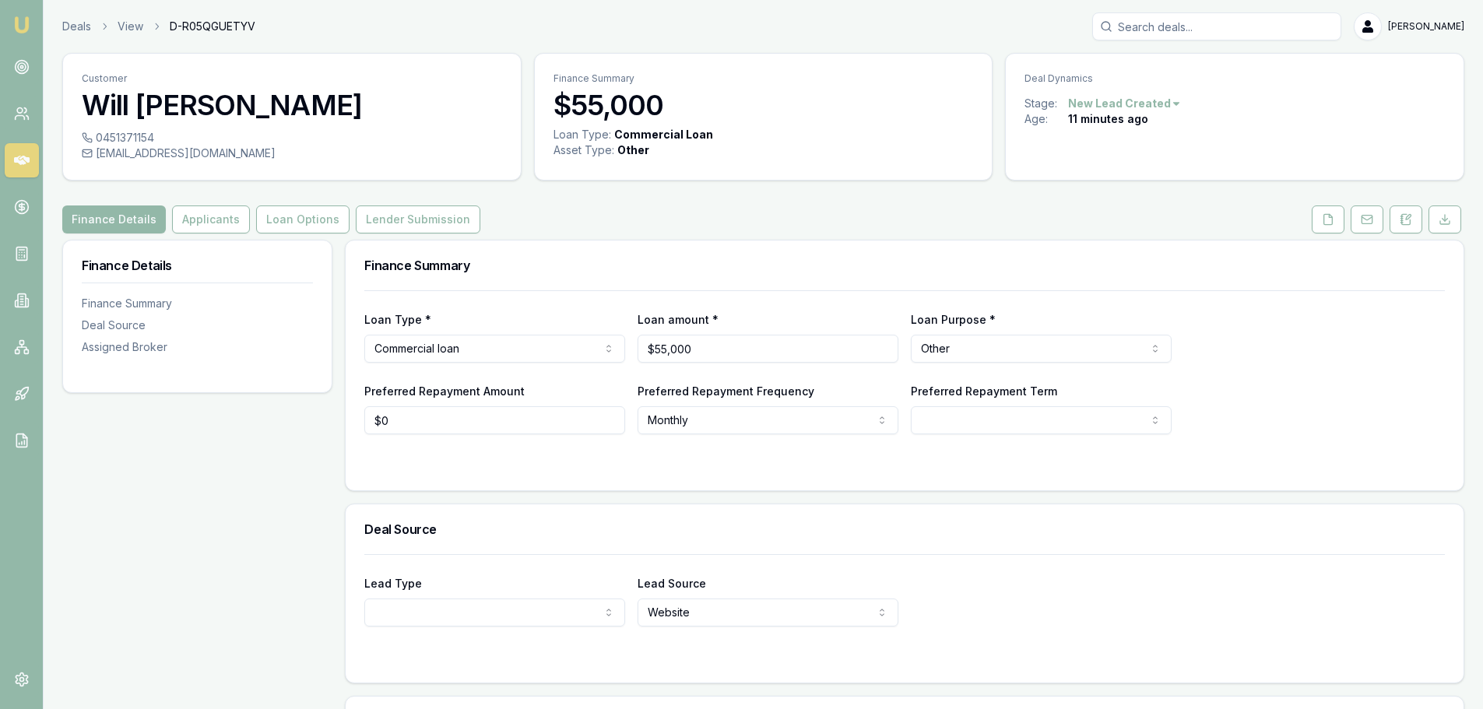
click at [311, 188] on div "Customer Will Hooke 0451371154 wehooke@gmail.com Finance Summary $55,000 Loan T…" at bounding box center [763, 472] width 1402 height 838
click at [151, 139] on div "0451371154" at bounding box center [292, 138] width 420 height 16
click at [155, 142] on div "0451371154" at bounding box center [292, 138] width 420 height 16
copy div "0451371154"
click at [184, 479] on div "Finance Details Finance Summary Deal Source Assigned Broker" at bounding box center [197, 565] width 270 height 651
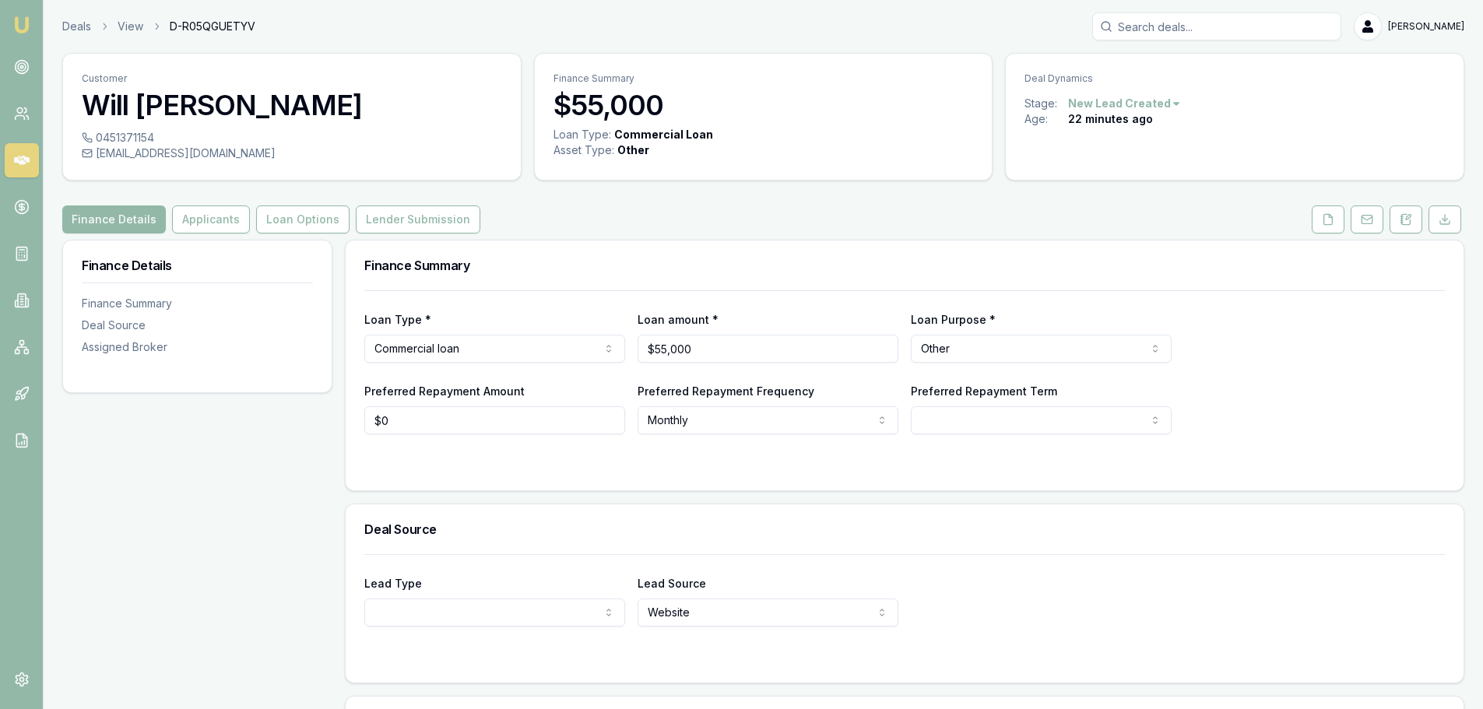
click at [557, 201] on div "Customer Will Hooke 0451371154 wehooke@gmail.com Finance Summary $55,000 Loan T…" at bounding box center [763, 472] width 1402 height 838
click at [672, 198] on div "Customer Will Hooke 0451371154 wehooke@gmail.com Finance Summary $55,000 Loan T…" at bounding box center [763, 472] width 1402 height 838
click at [650, 160] on div "Loan Type: Commercial Loan Asset Type : Other" at bounding box center [764, 152] width 458 height 50
click at [119, 219] on button "Finance Details" at bounding box center [114, 219] width 104 height 28
click at [1371, 220] on icon at bounding box center [1367, 219] width 12 height 12
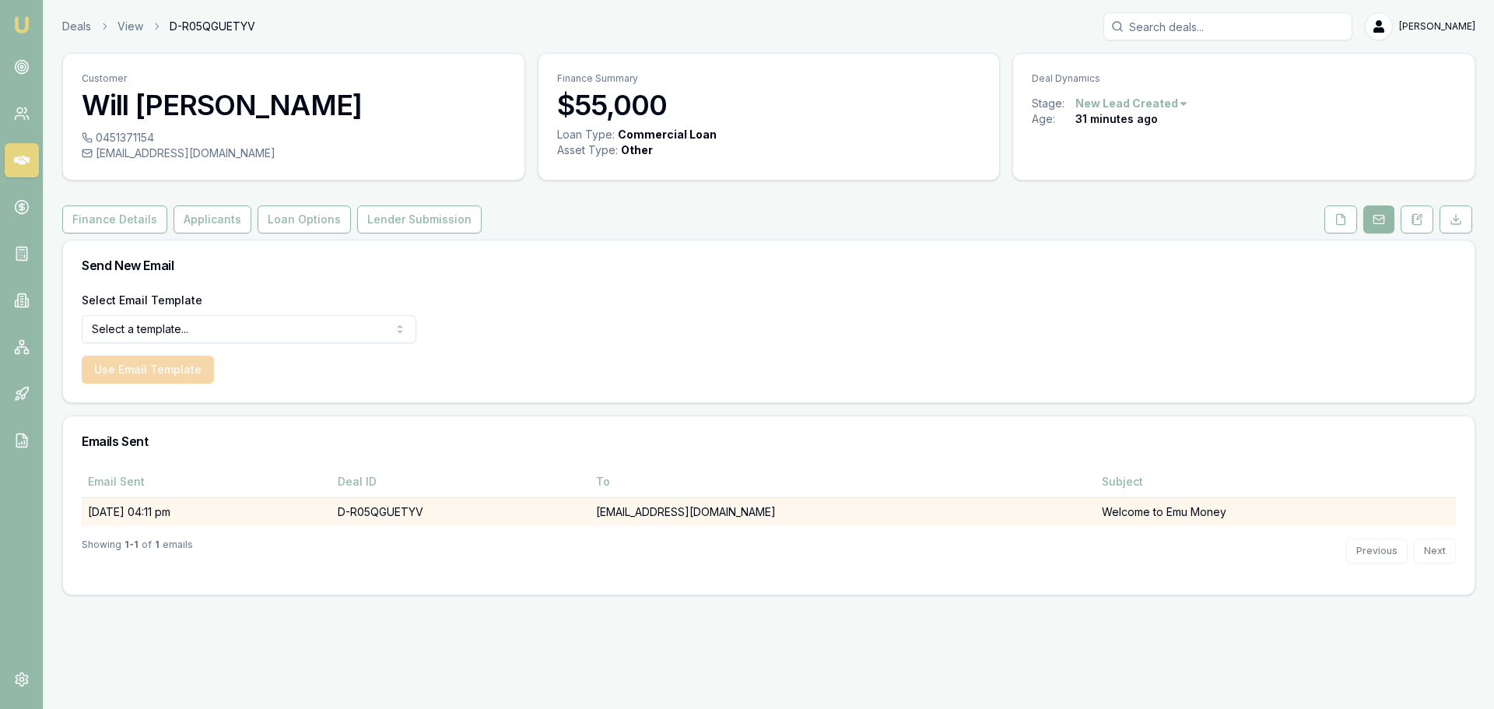
click at [149, 512] on td "21/08/25, 04:11 pm" at bounding box center [207, 511] width 250 height 29
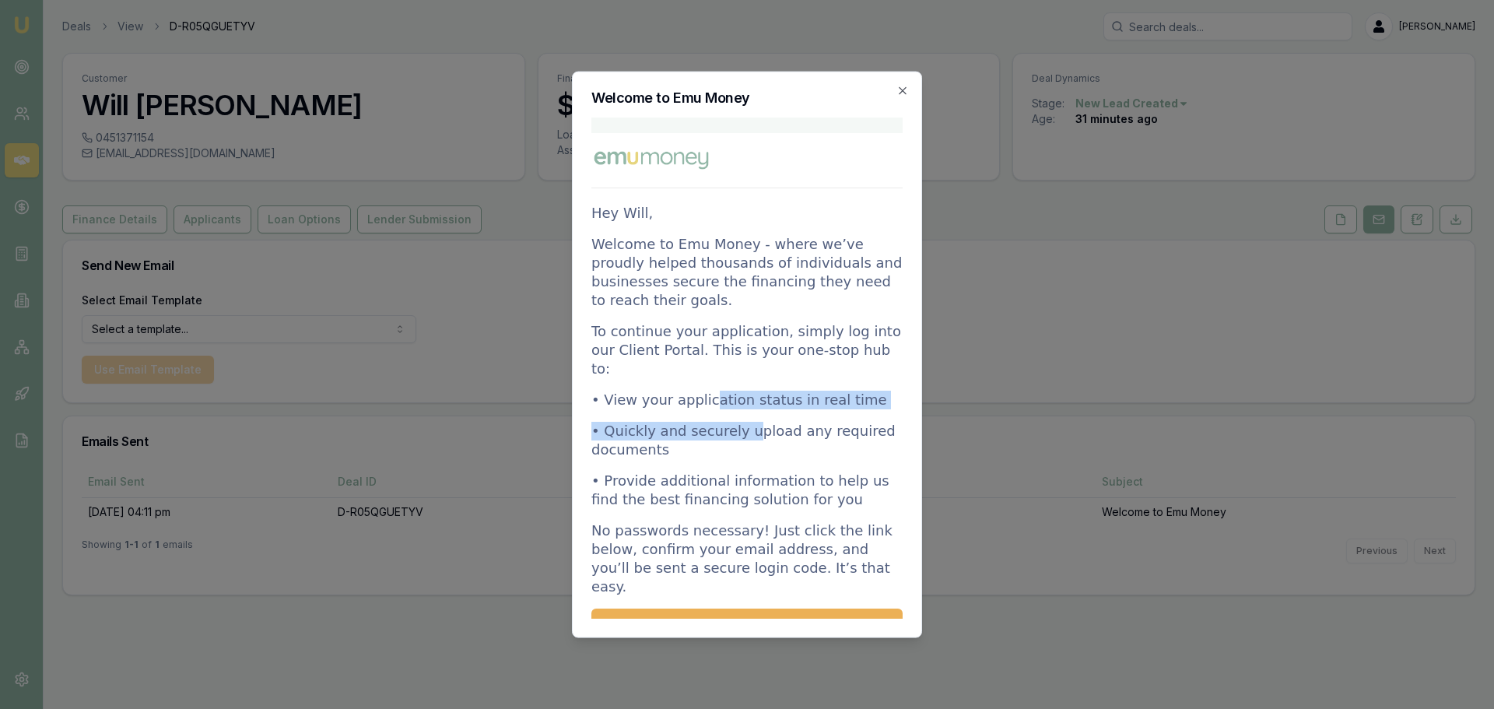
drag, startPoint x: 704, startPoint y: 386, endPoint x: 743, endPoint y: 419, distance: 50.8
click at [743, 419] on td "Hey Will, Welcome to Emu Money - where we’ve proudly helped thousands of indivi…" at bounding box center [747, 465] width 311 height 667
click at [746, 436] on p "• Quickly and securely upload any required documents" at bounding box center [747, 439] width 311 height 37
drag, startPoint x: 720, startPoint y: 441, endPoint x: 716, endPoint y: 367, distance: 74.8
click at [716, 367] on td "Hey Will, Welcome to Emu Money - where we’ve proudly helped thousands of indivi…" at bounding box center [747, 465] width 311 height 667
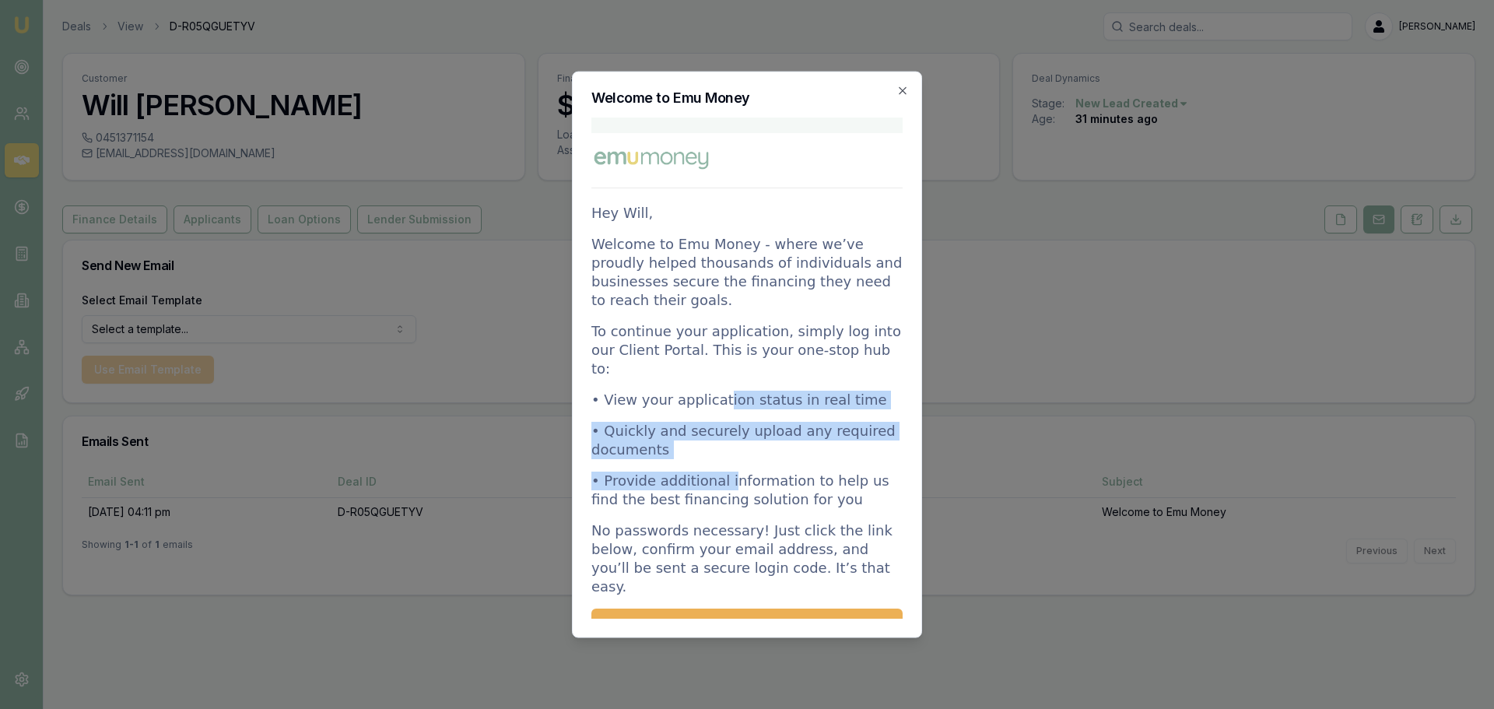
click at [716, 367] on td "Hey Will, Welcome to Emu Money - where we’ve proudly helped thousands of indivi…" at bounding box center [747, 465] width 311 height 667
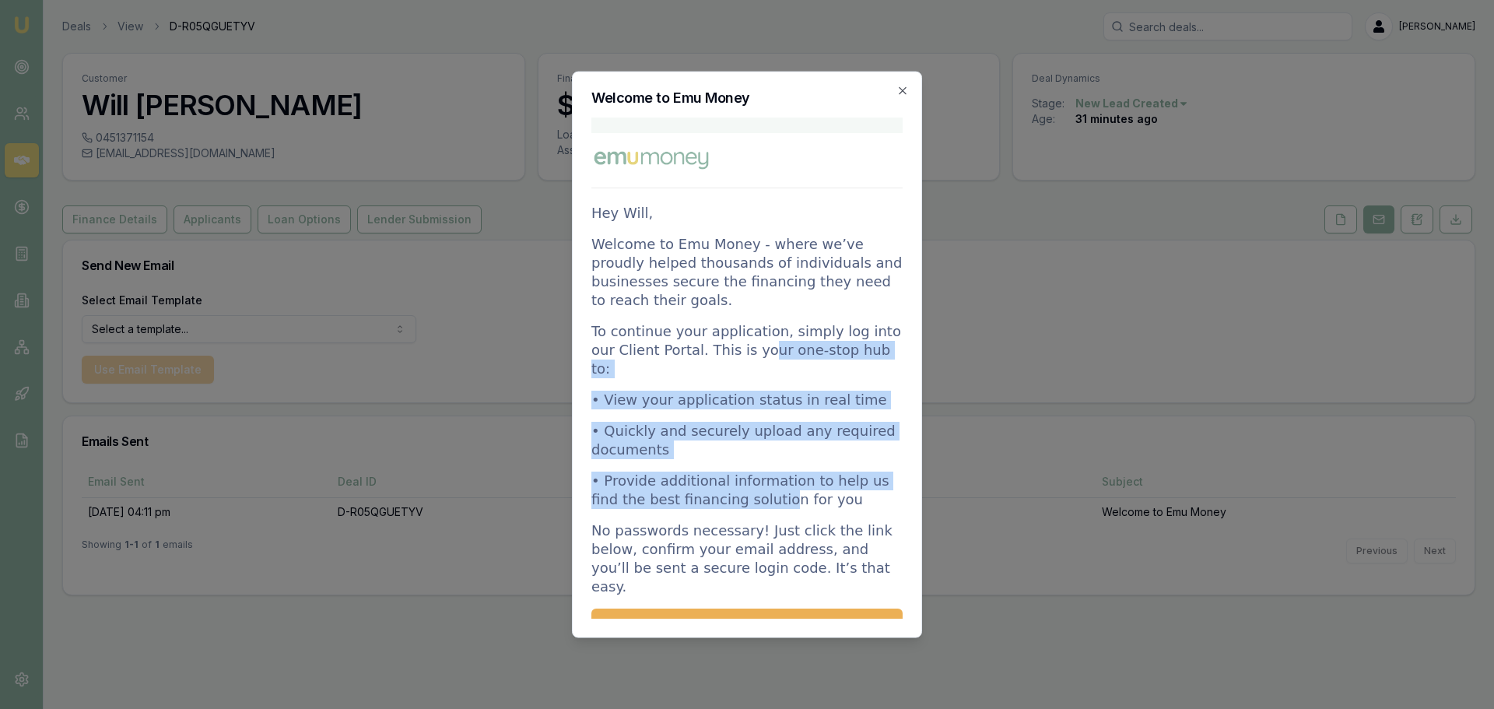
drag, startPoint x: 735, startPoint y: 402, endPoint x: 751, endPoint y: 486, distance: 84.9
click at [751, 486] on td "Hey Will, Welcome to Emu Money - where we’ve proudly helped thousands of indivi…" at bounding box center [747, 465] width 311 height 667
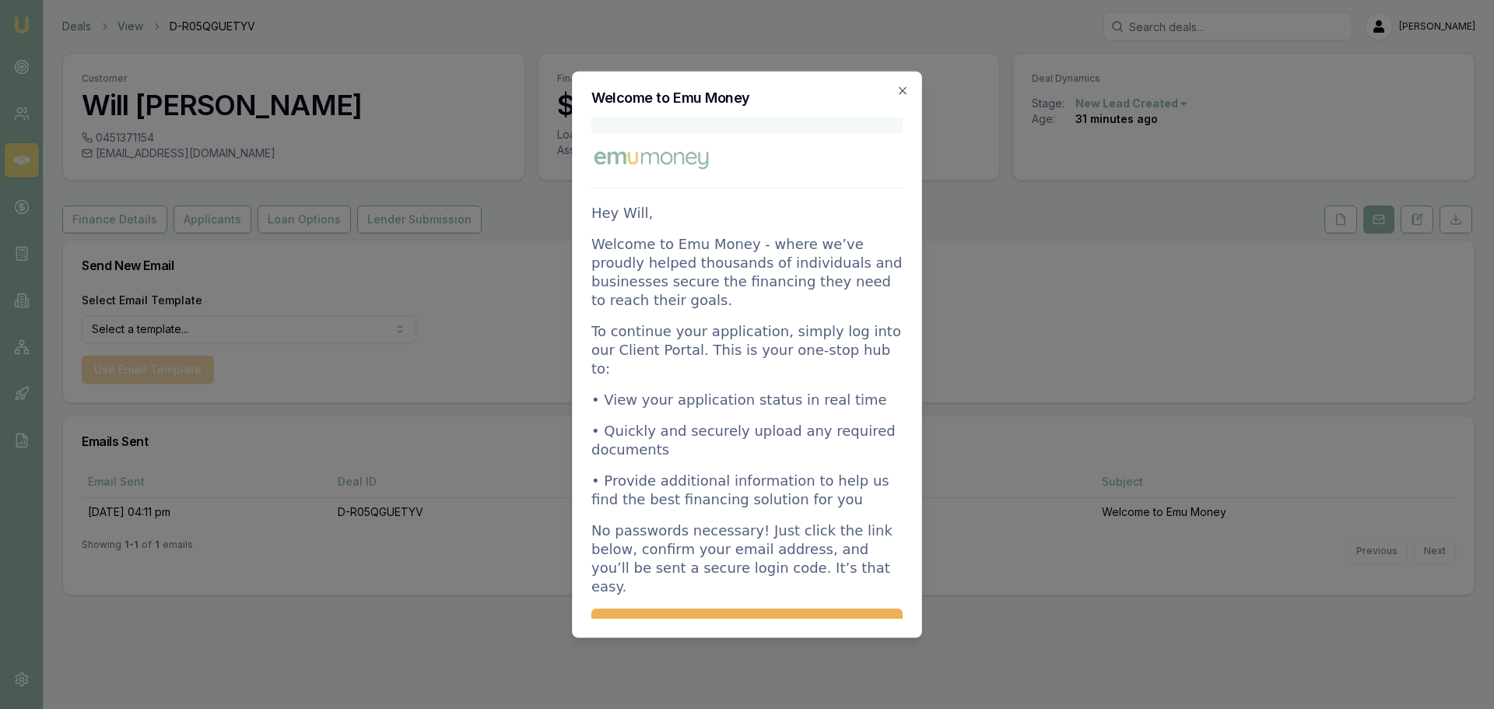
click at [753, 483] on p "• Provide additional information to help us find the best financing solution fo…" at bounding box center [747, 489] width 311 height 37
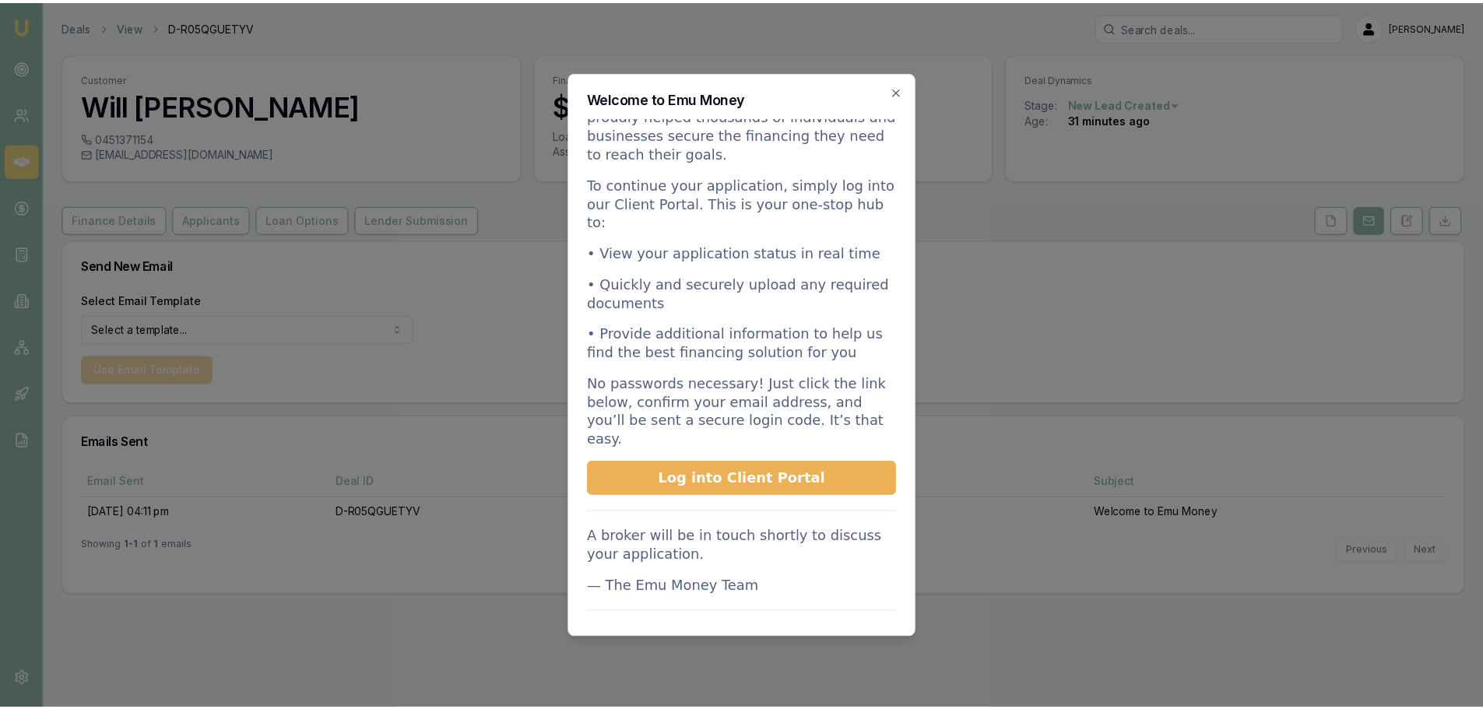
scroll to position [205, 0]
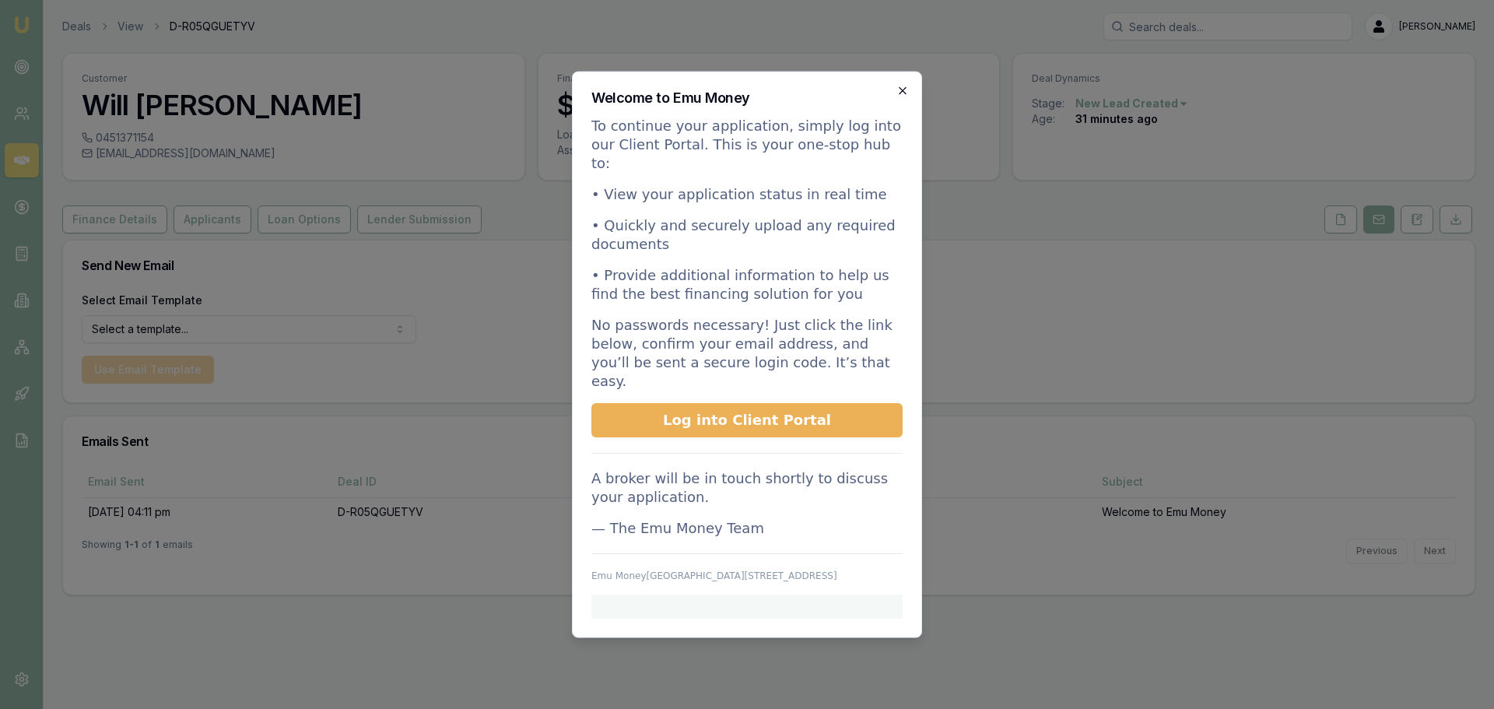
click at [901, 90] on icon "button" at bounding box center [903, 90] width 12 height 12
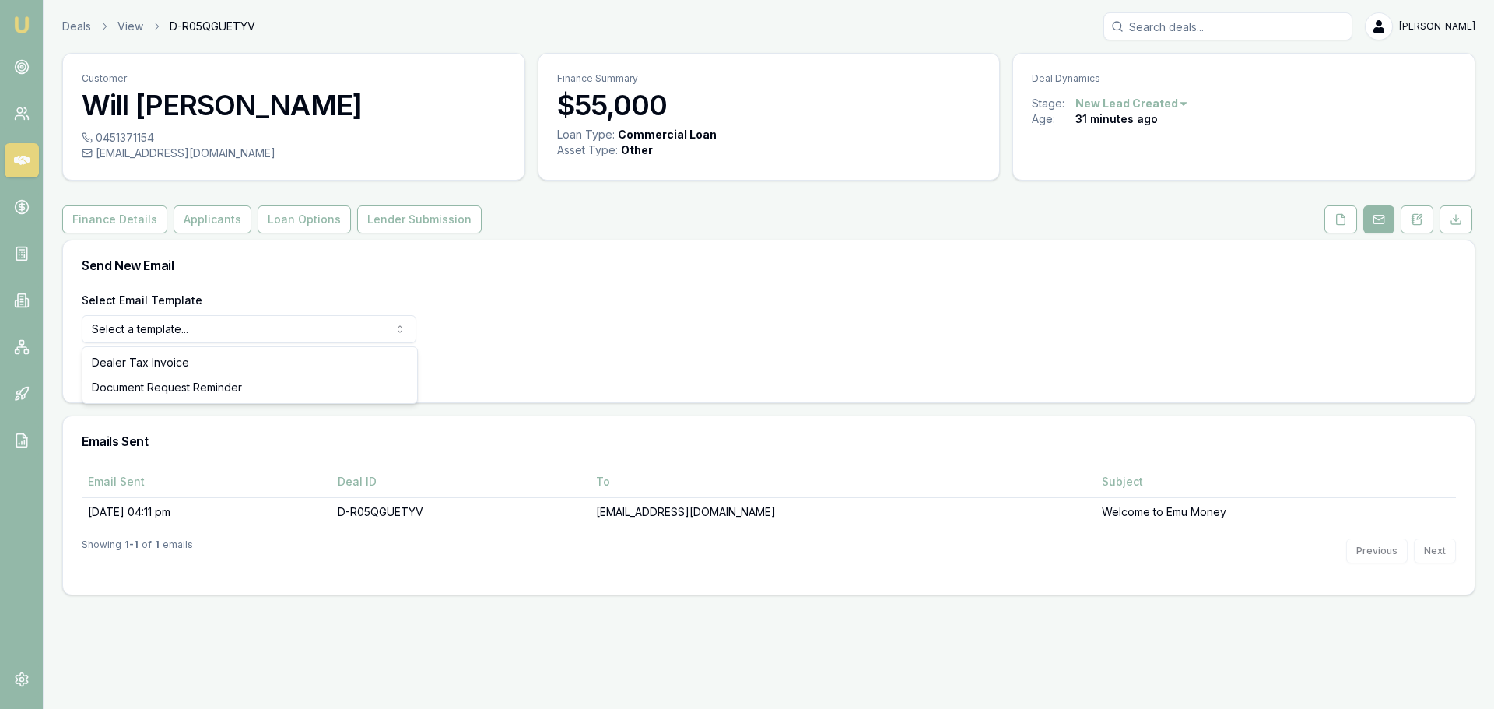
click at [382, 328] on html "Emu Broker Deals View D-R05QGUETYV Brad Hearns Toggle Menu Customer Will Hooke …" at bounding box center [747, 354] width 1494 height 709
click at [341, 274] on html "Emu Broker Deals View D-R05QGUETYV Brad Hearns Toggle Menu Customer Will Hooke …" at bounding box center [747, 354] width 1494 height 709
click at [1341, 210] on button at bounding box center [1341, 219] width 33 height 28
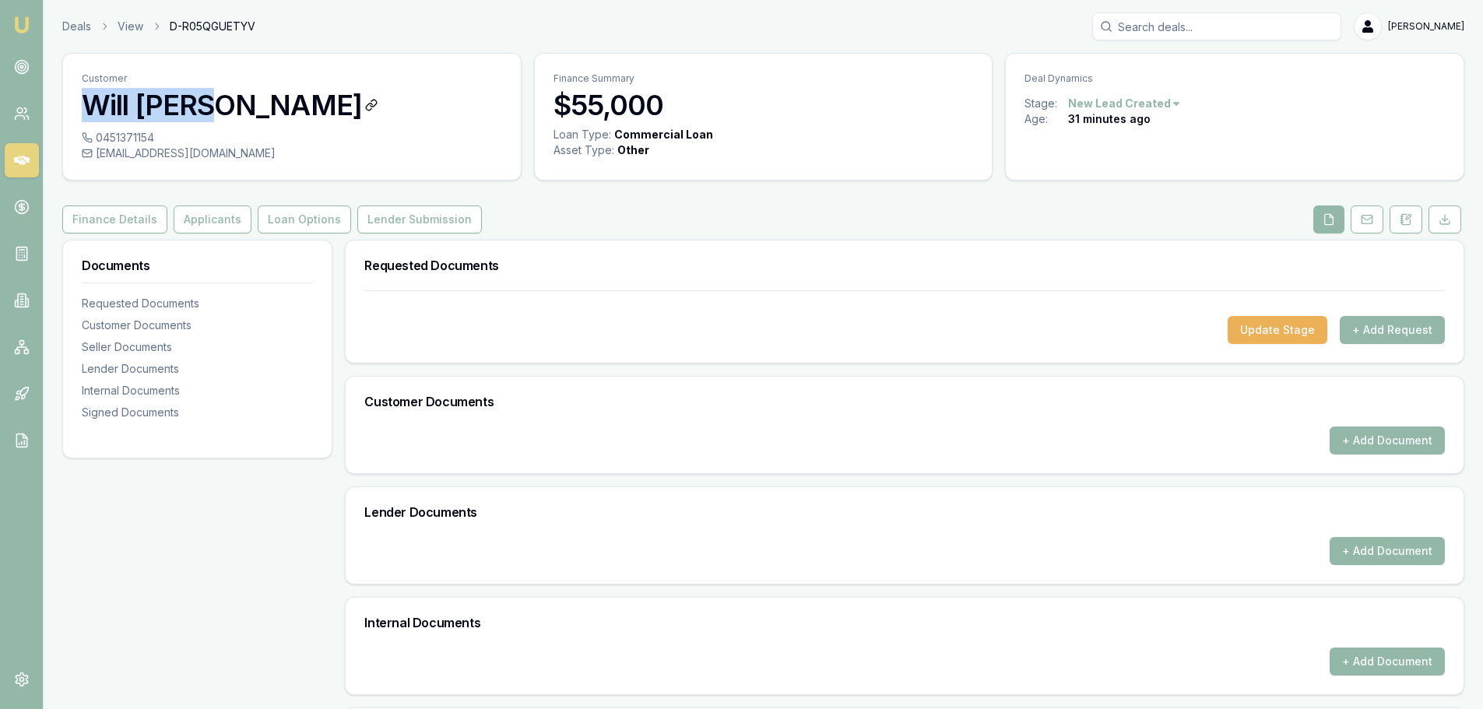
drag, startPoint x: 79, startPoint y: 102, endPoint x: 215, endPoint y: 111, distance: 136.5
click at [215, 111] on div "Customer Will Hooke" at bounding box center [292, 92] width 458 height 76
copy h3 "Will [PERSON_NAME]"
click at [156, 137] on div "0451371154" at bounding box center [292, 138] width 420 height 16
click at [154, 141] on div "0451371154" at bounding box center [292, 138] width 420 height 16
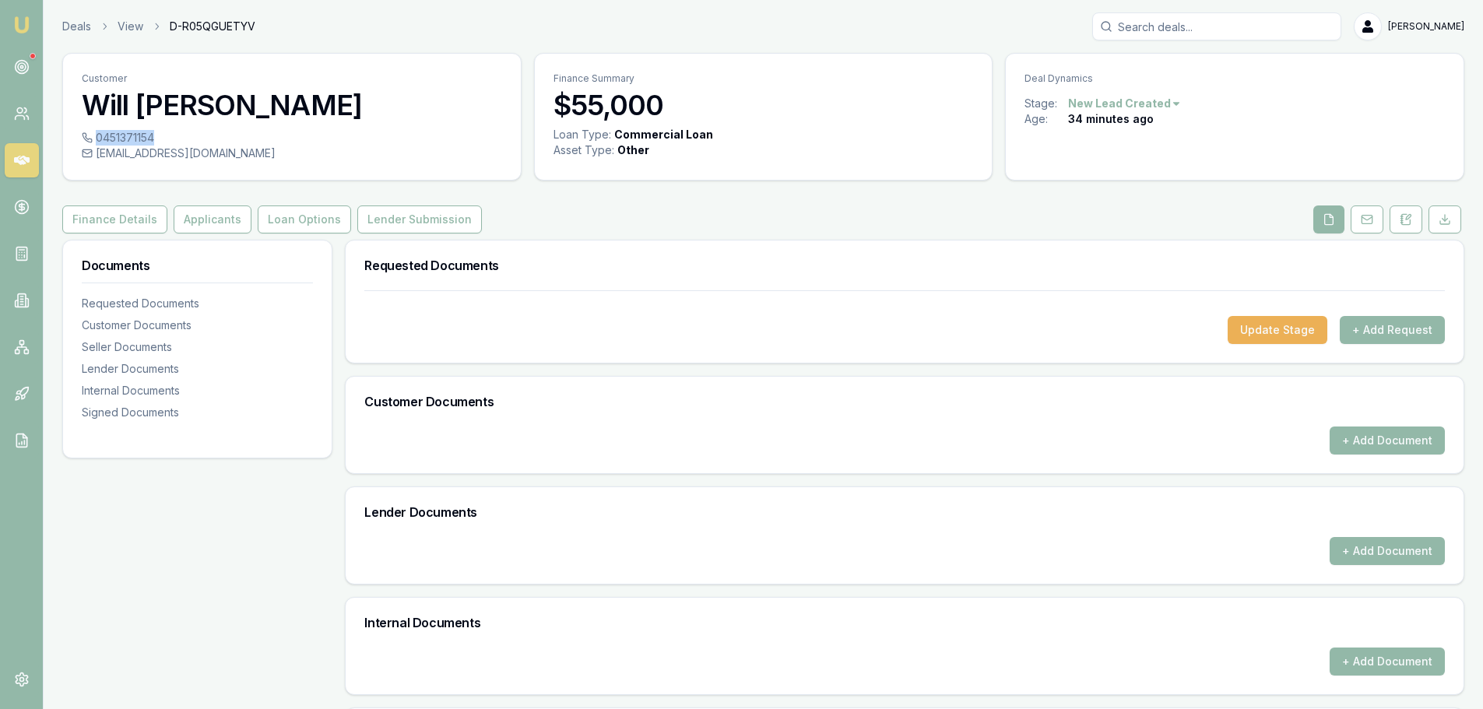
copy div "0451371154"
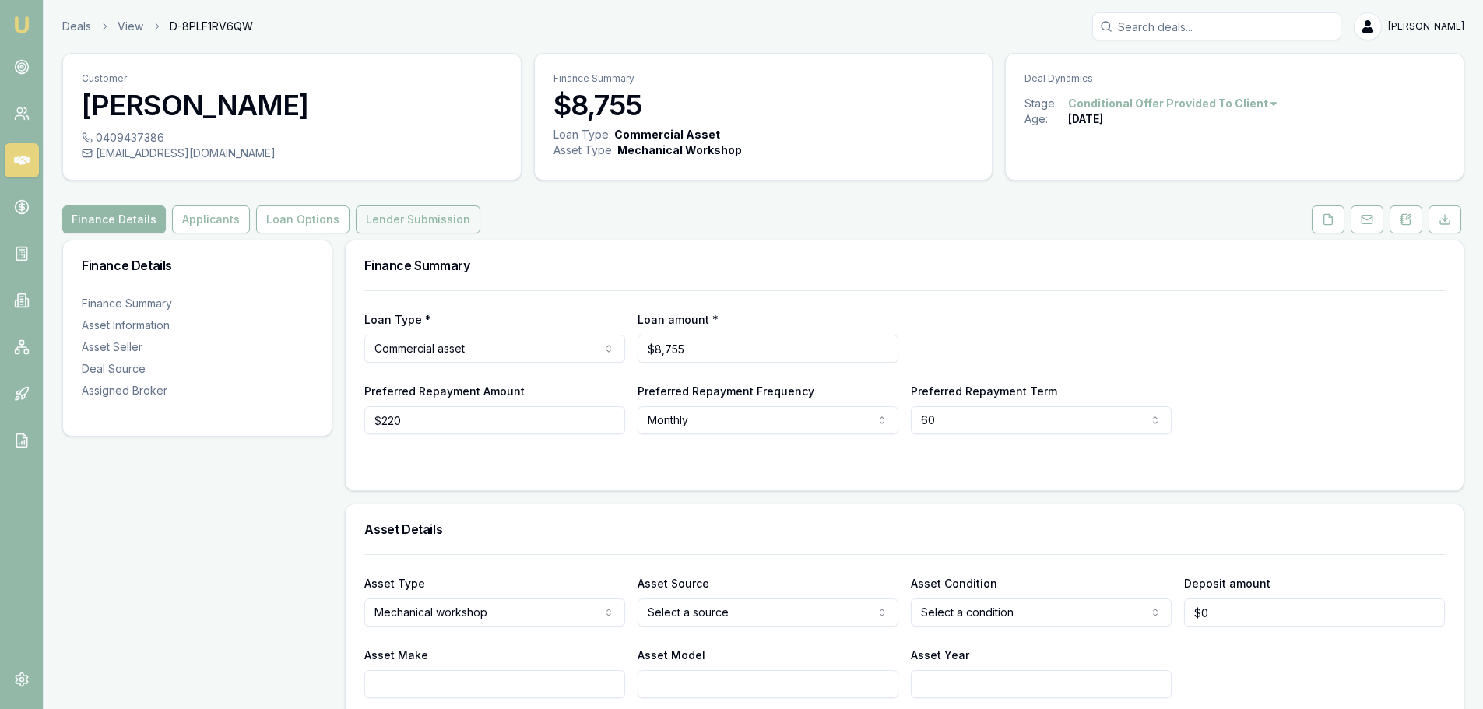
click at [435, 216] on button "Lender Submission" at bounding box center [418, 219] width 125 height 28
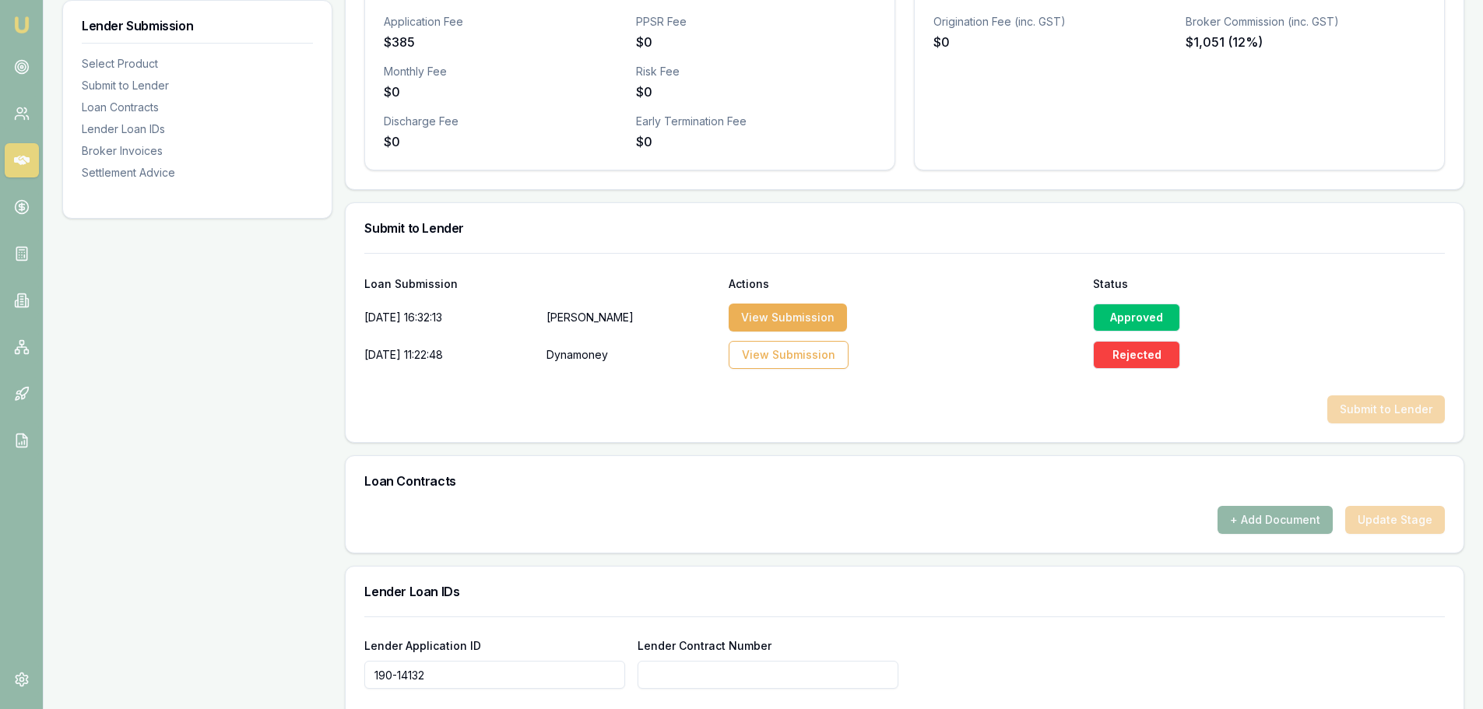
scroll to position [623, 0]
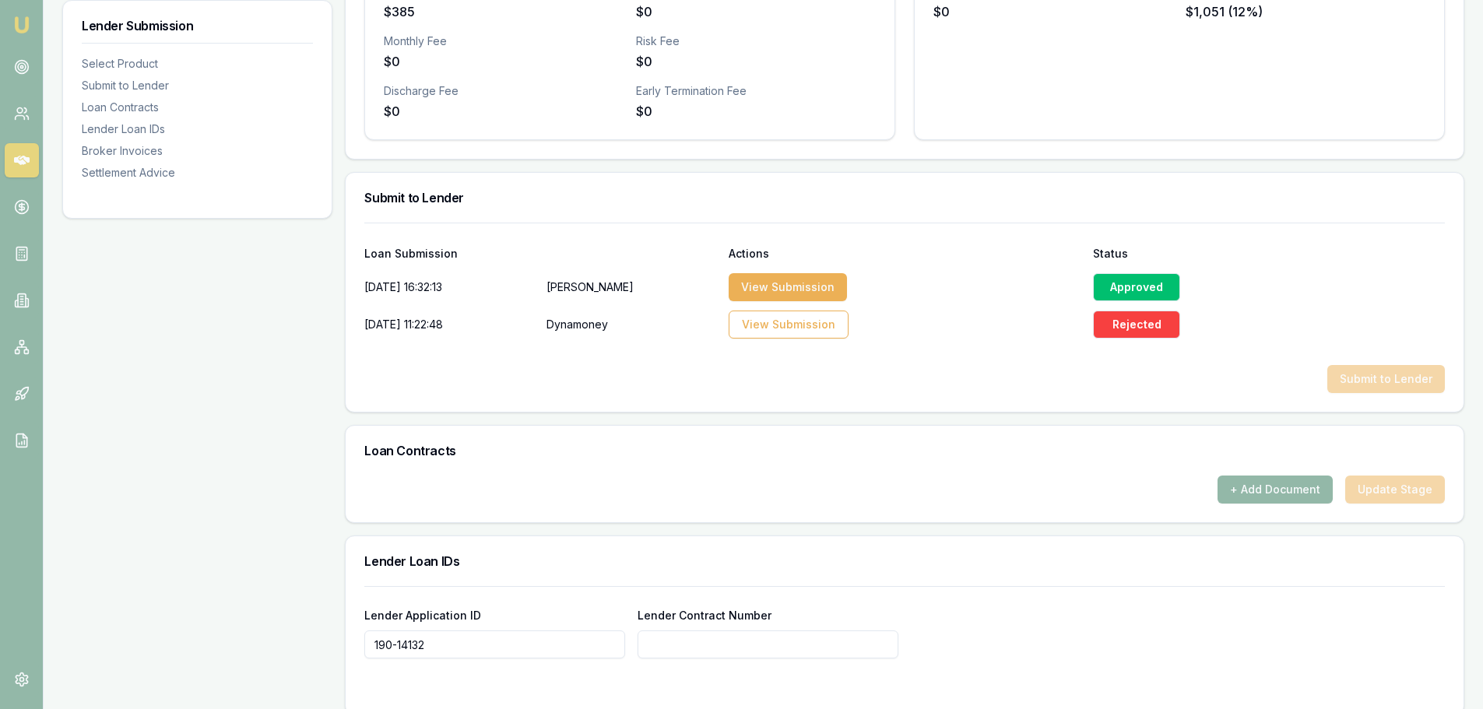
click at [1141, 291] on div "Approved" at bounding box center [1136, 287] width 87 height 28
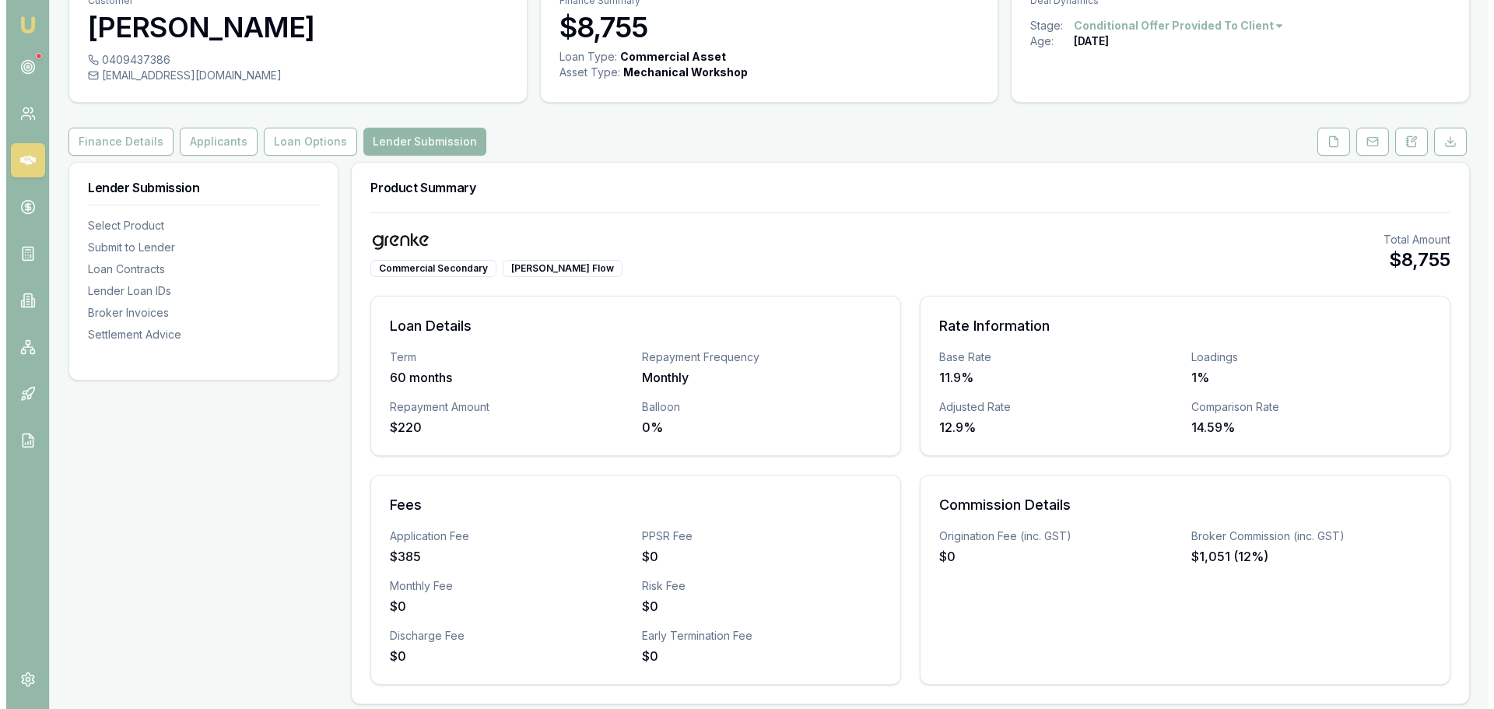
scroll to position [0, 0]
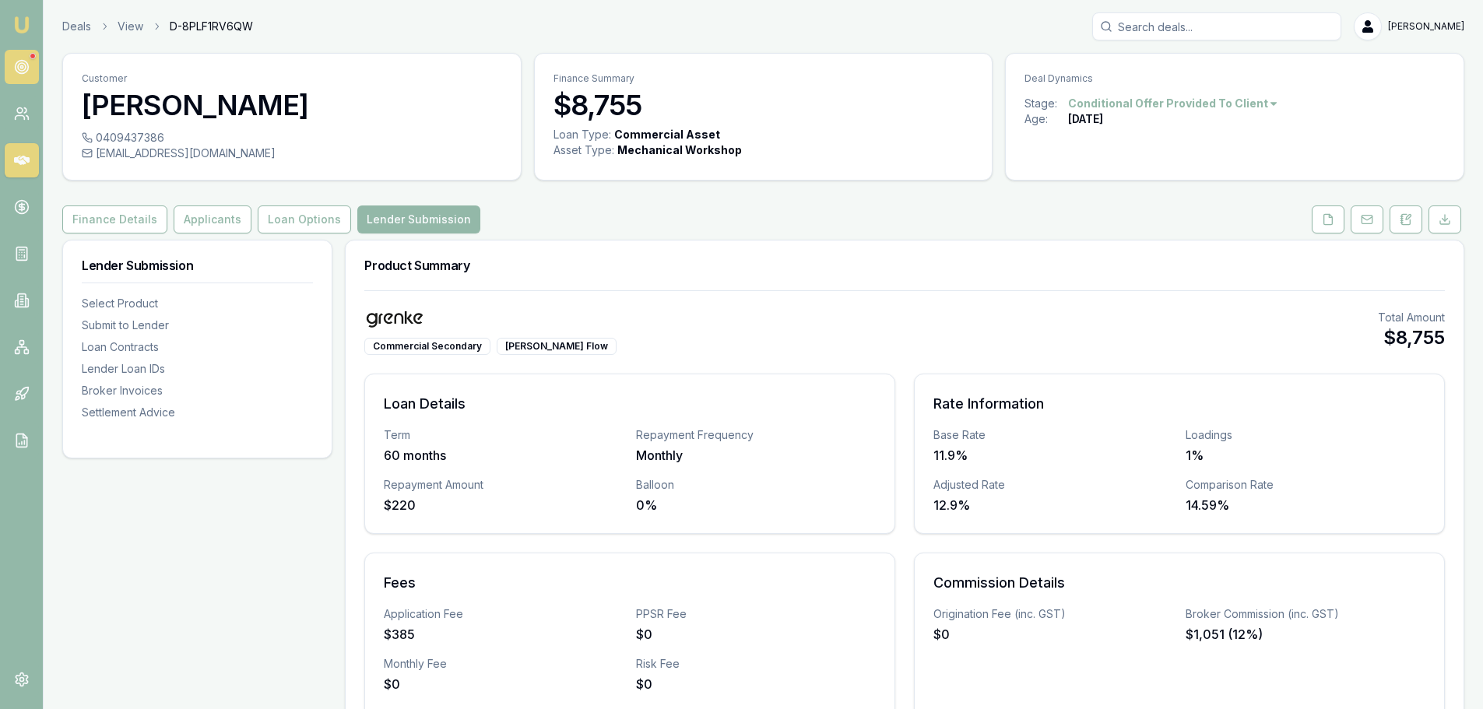
click at [16, 71] on circle at bounding box center [21, 67] width 13 height 13
